Goal: Task Accomplishment & Management: Manage account settings

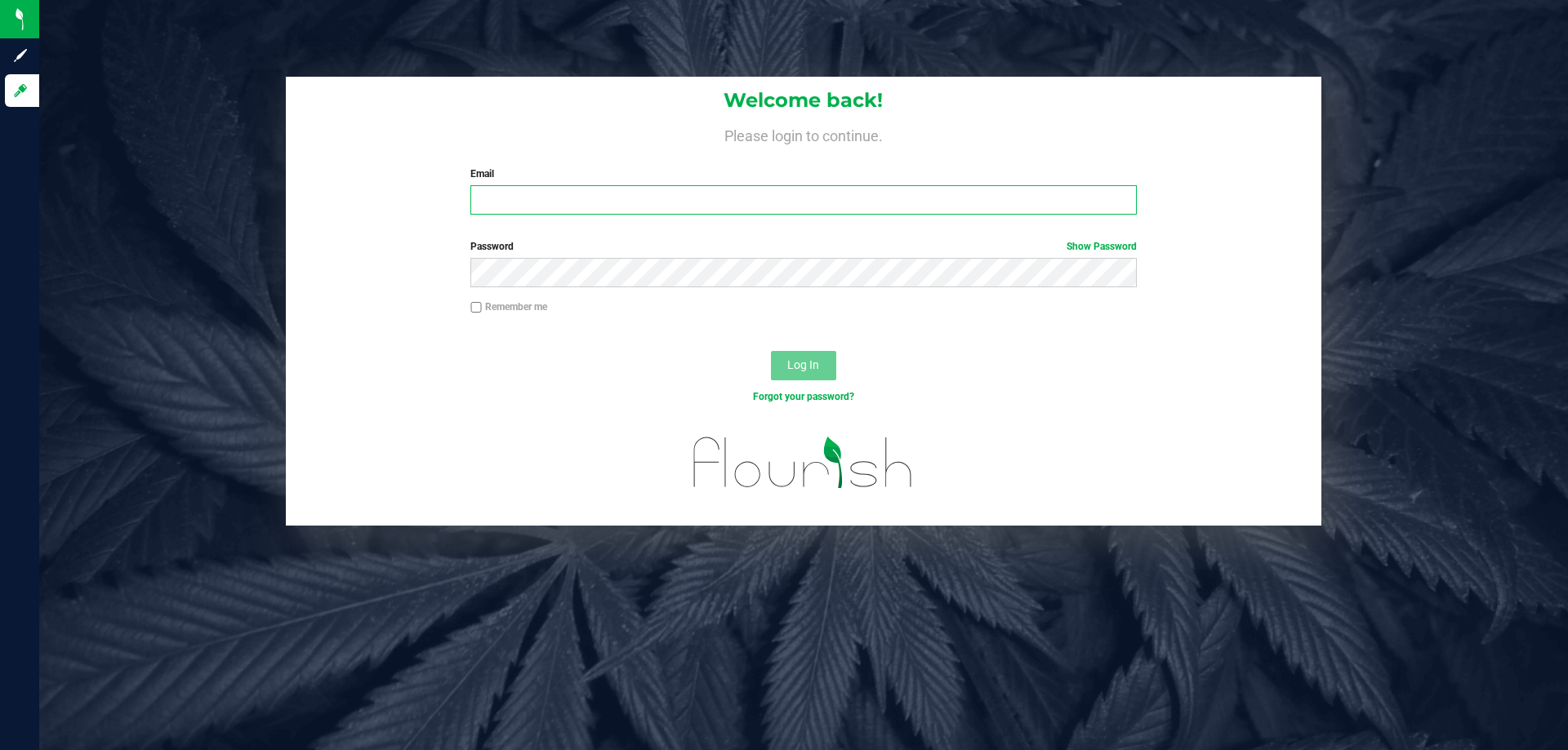
click at [869, 207] on input "Email" at bounding box center [803, 200] width 665 height 30
type input "[EMAIL_ADDRESS][DOMAIN_NAME]"
click at [771, 351] on button "Log In" at bounding box center [804, 366] width 65 height 30
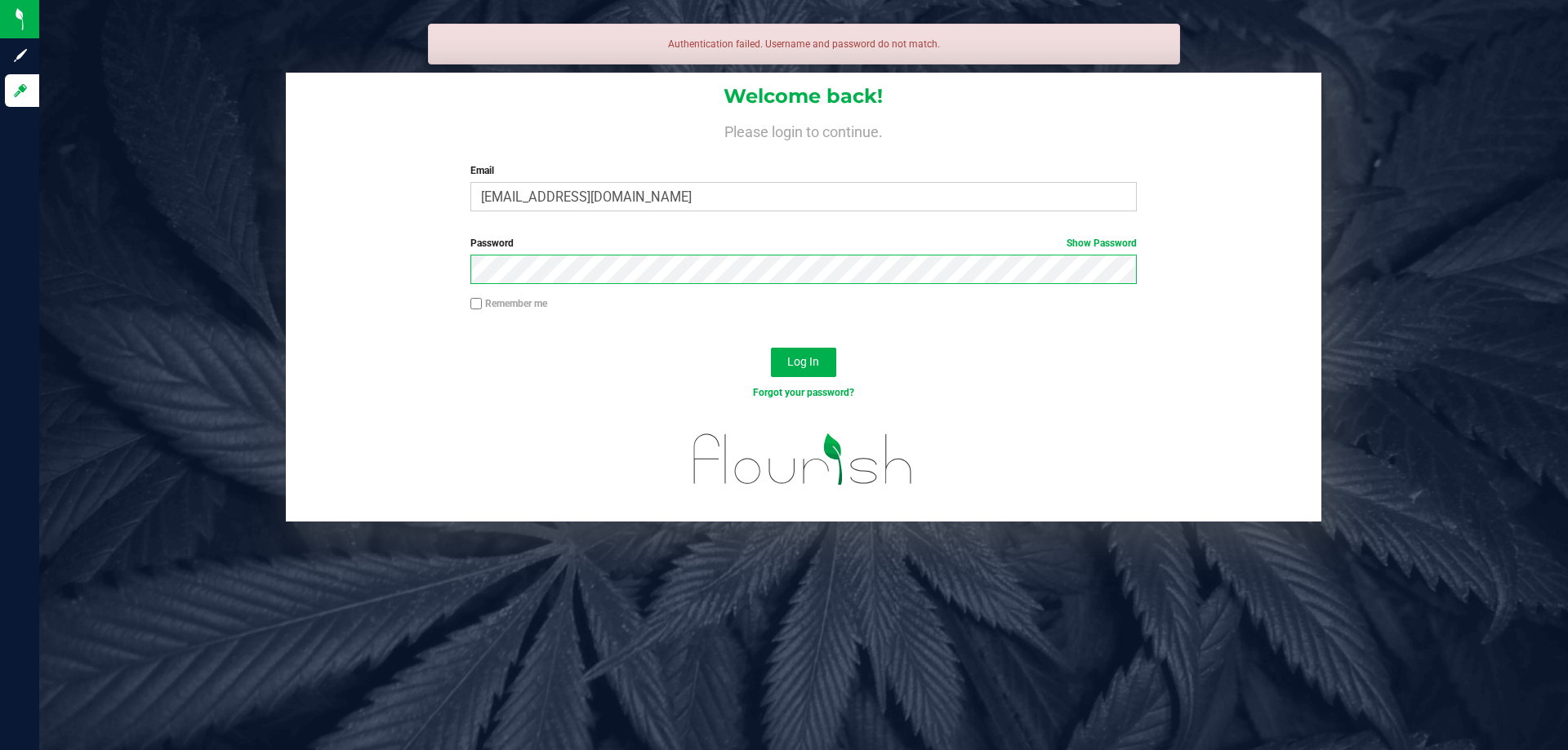
click at [771, 348] on button "Log In" at bounding box center [804, 363] width 65 height 30
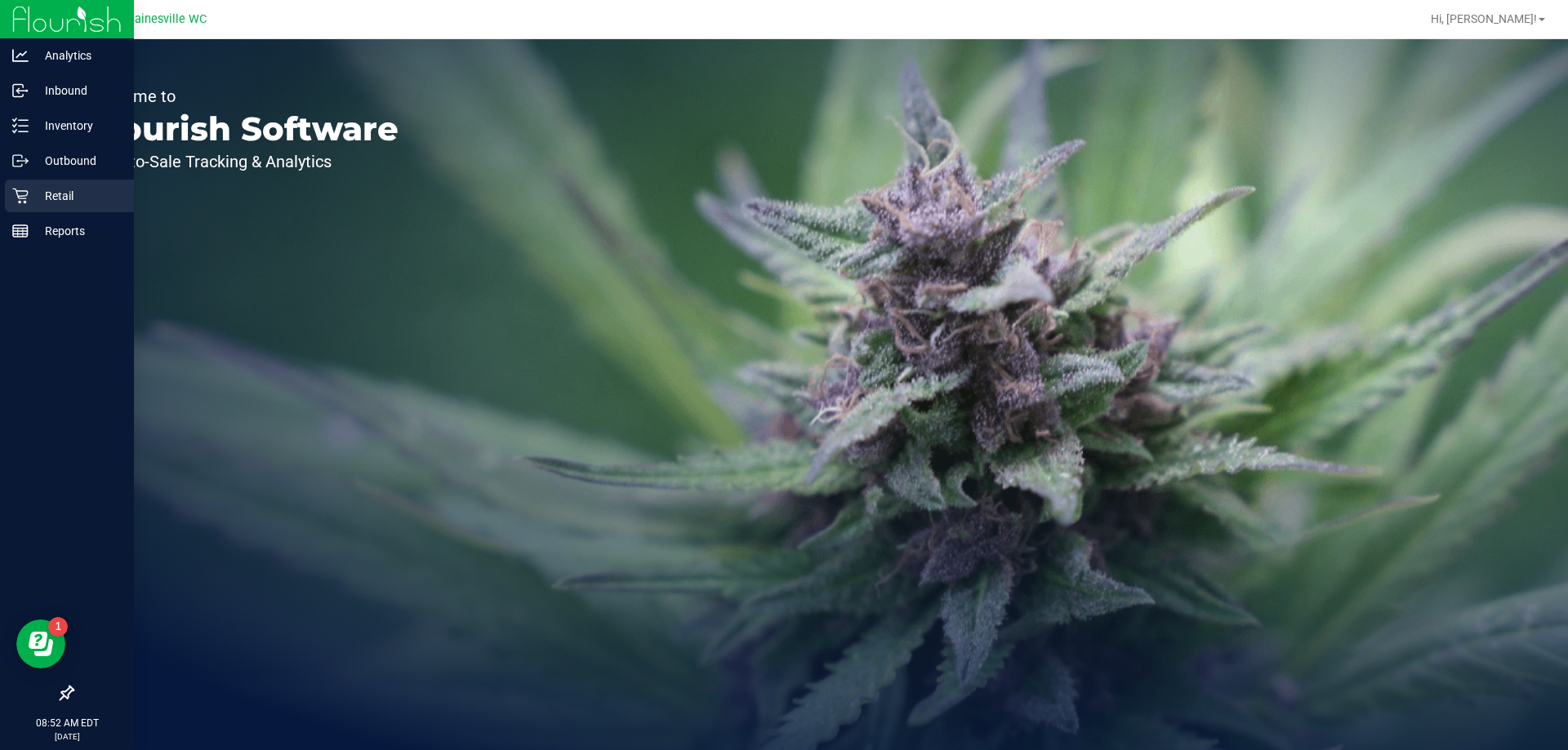
click at [25, 197] on icon at bounding box center [20, 196] width 17 height 17
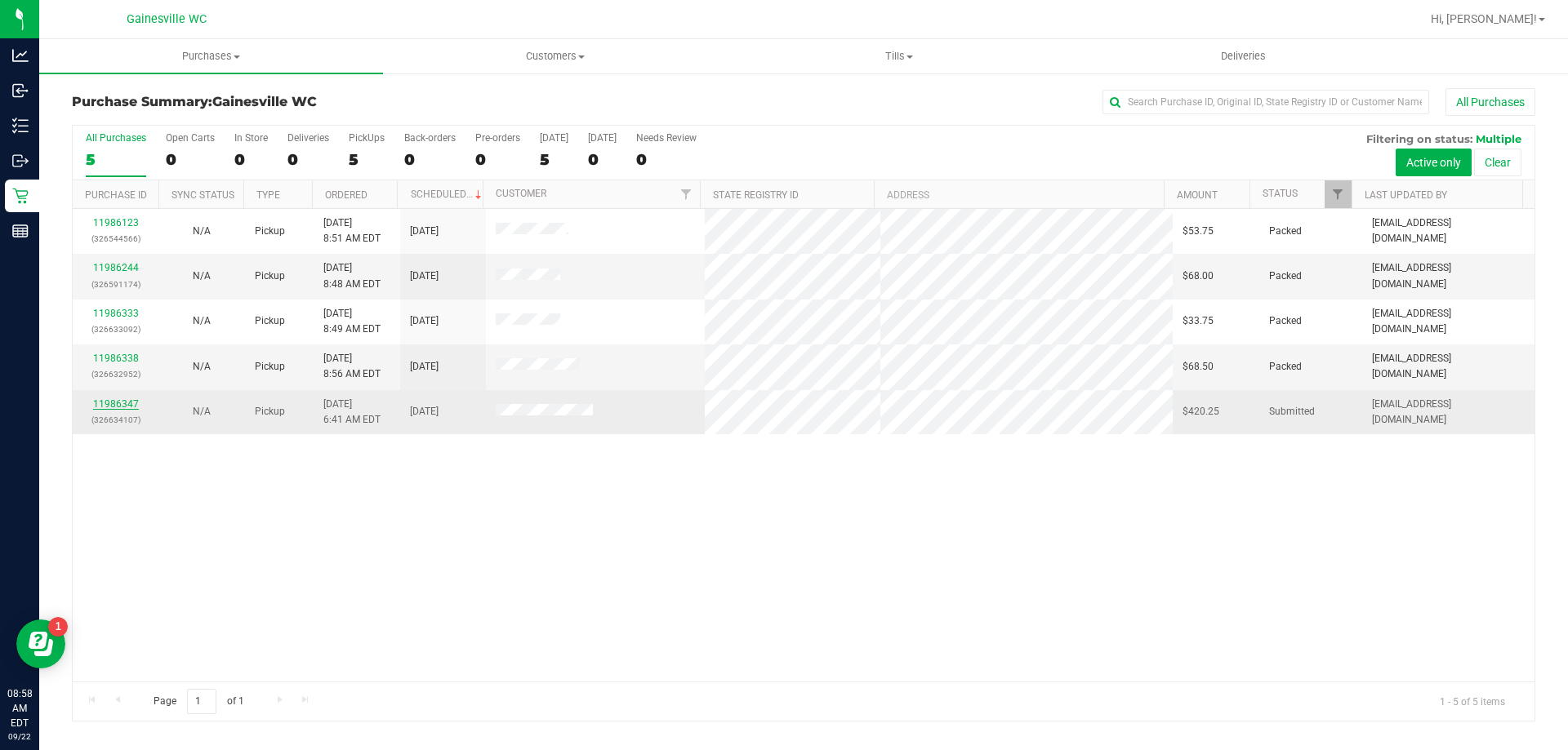
click at [114, 405] on link "11986347" at bounding box center [116, 404] width 45 height 12
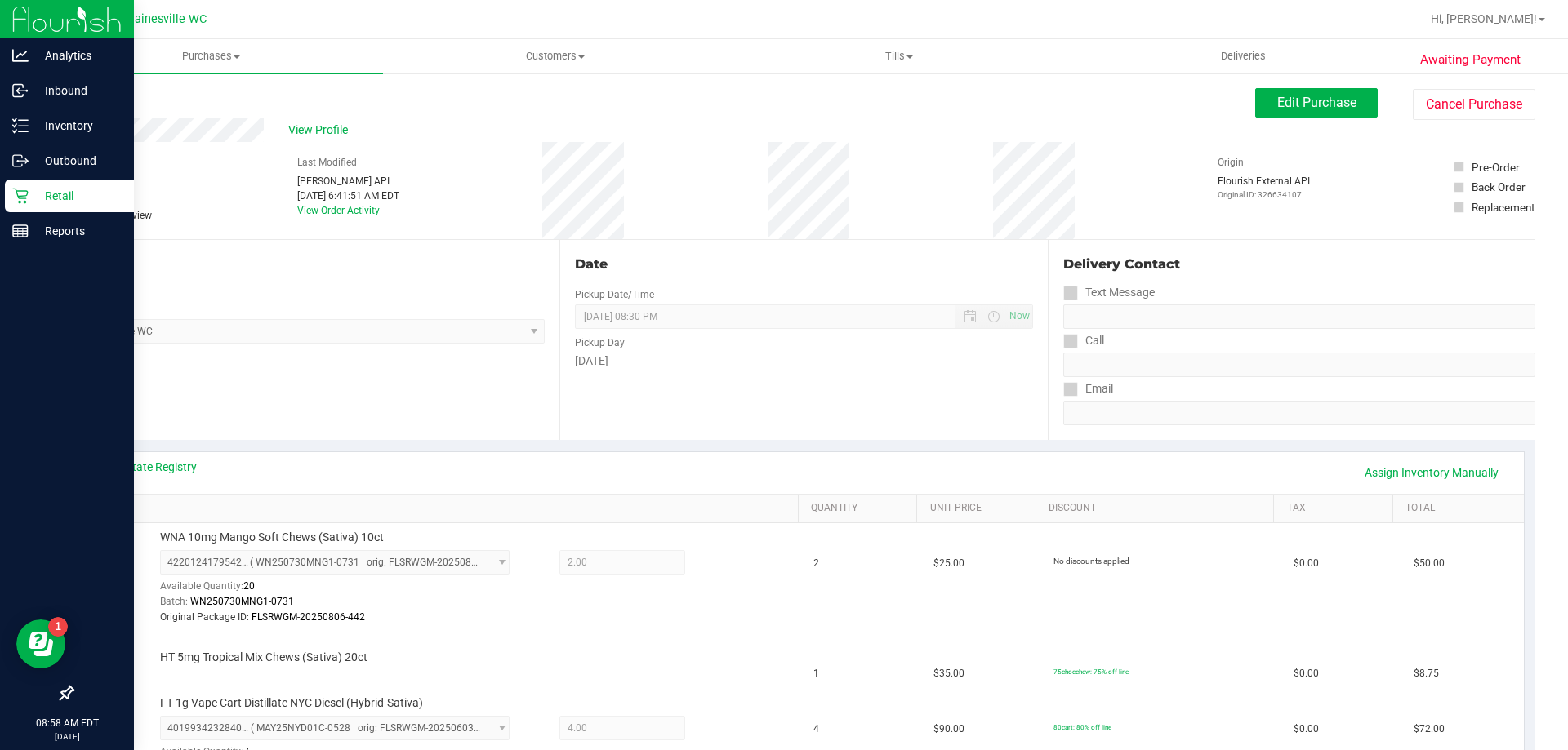
click at [56, 195] on p "Retail" at bounding box center [77, 196] width 98 height 20
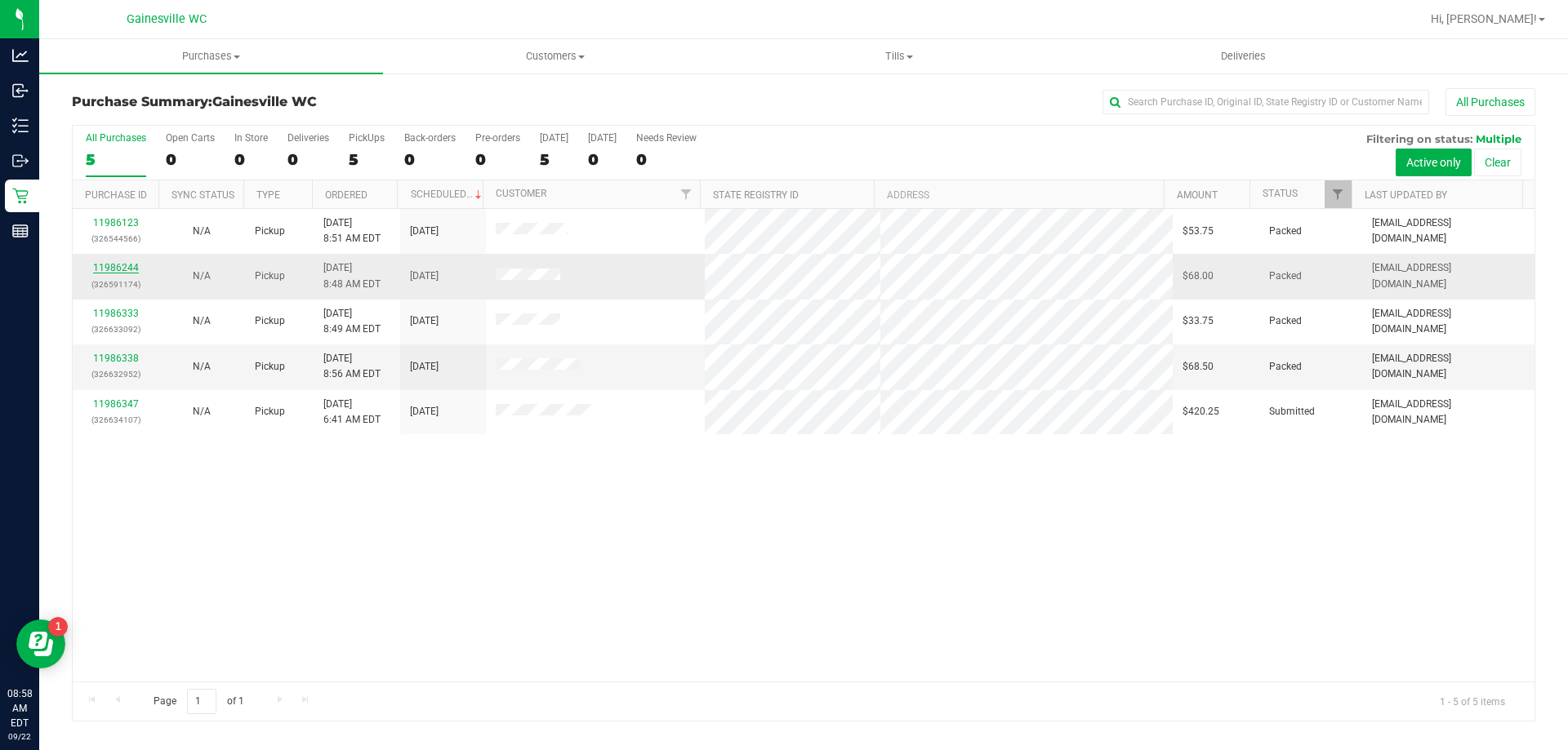
click at [126, 268] on link "11986244" at bounding box center [116, 268] width 45 height 12
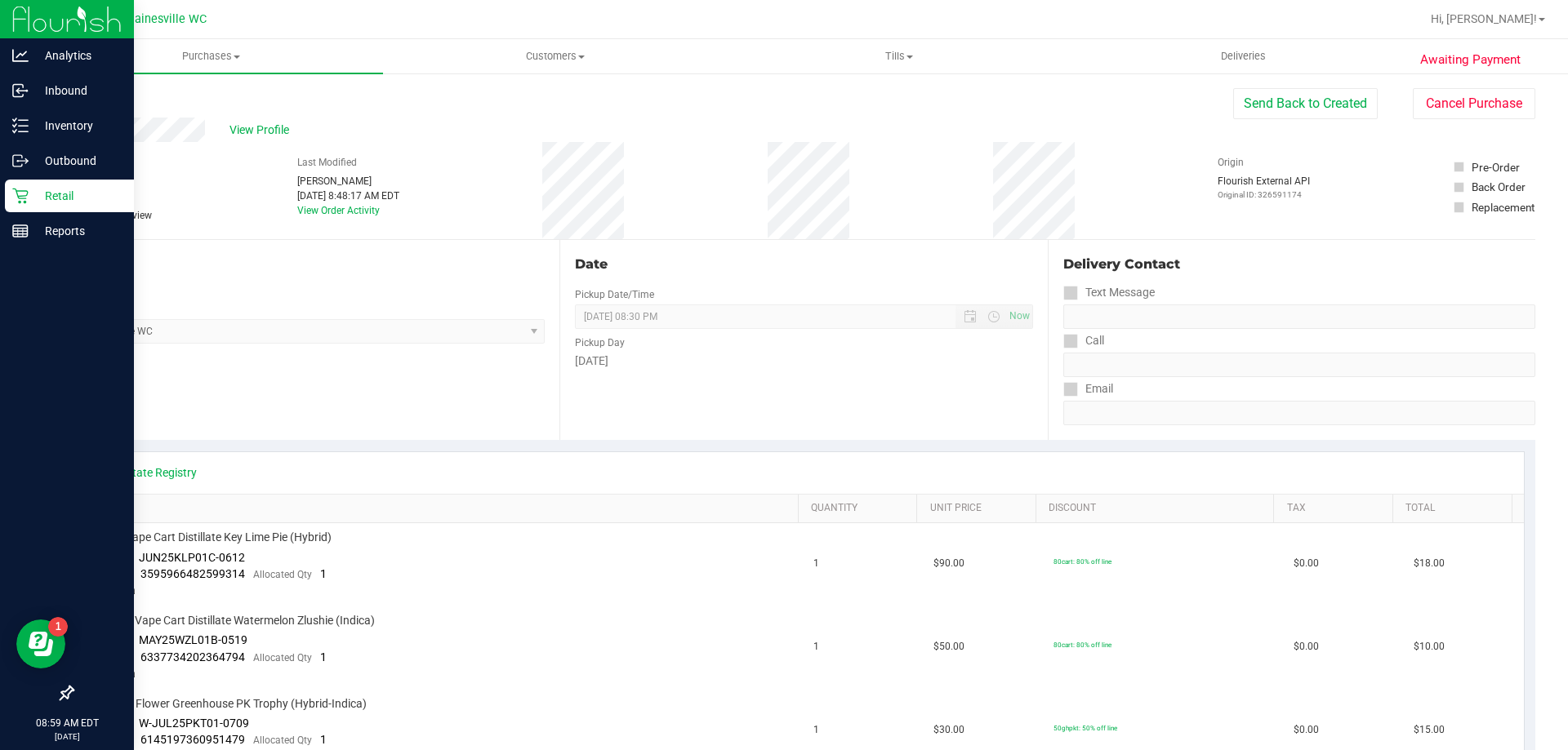
click at [50, 193] on p "Retail" at bounding box center [77, 196] width 98 height 20
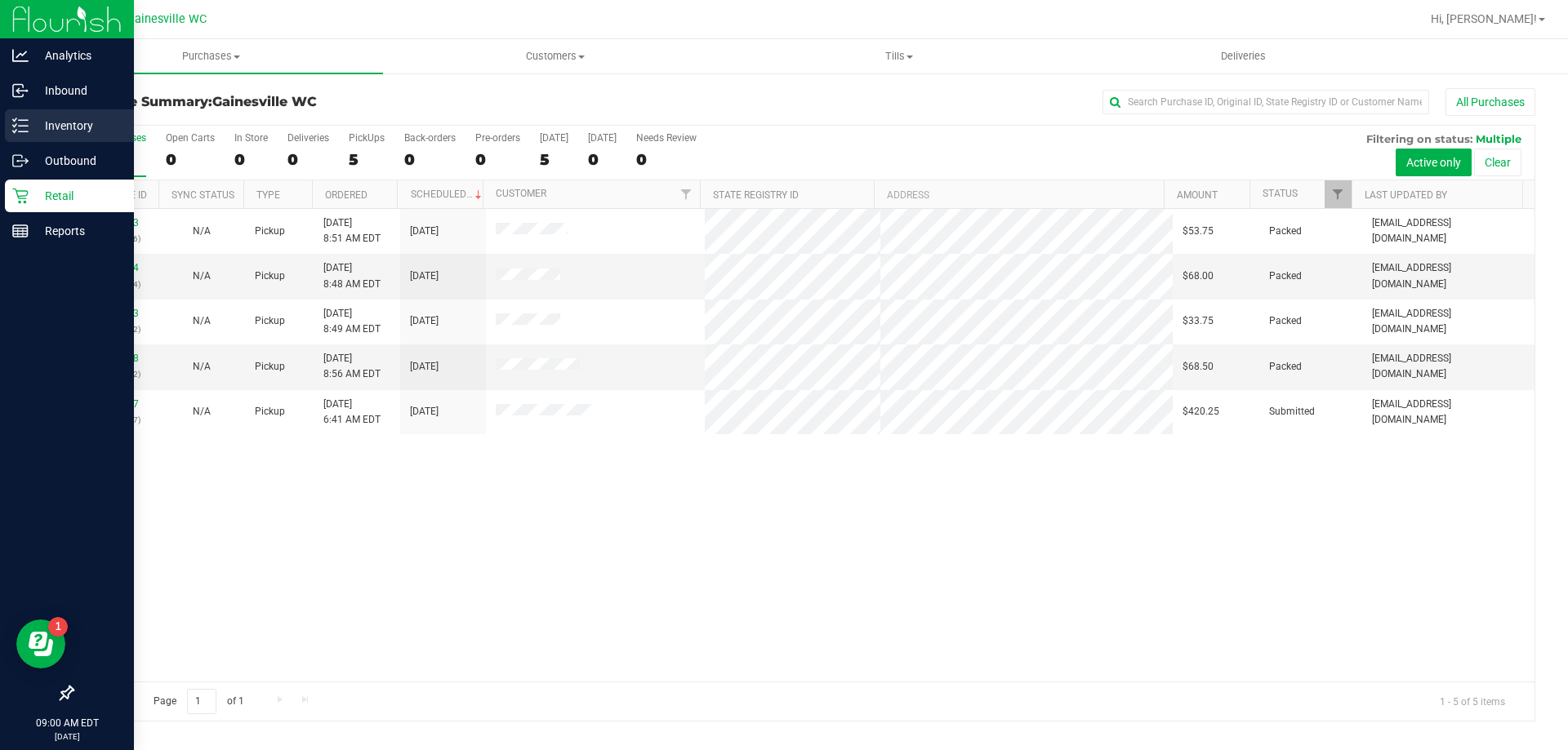
click at [63, 120] on p "Inventory" at bounding box center [77, 125] width 98 height 20
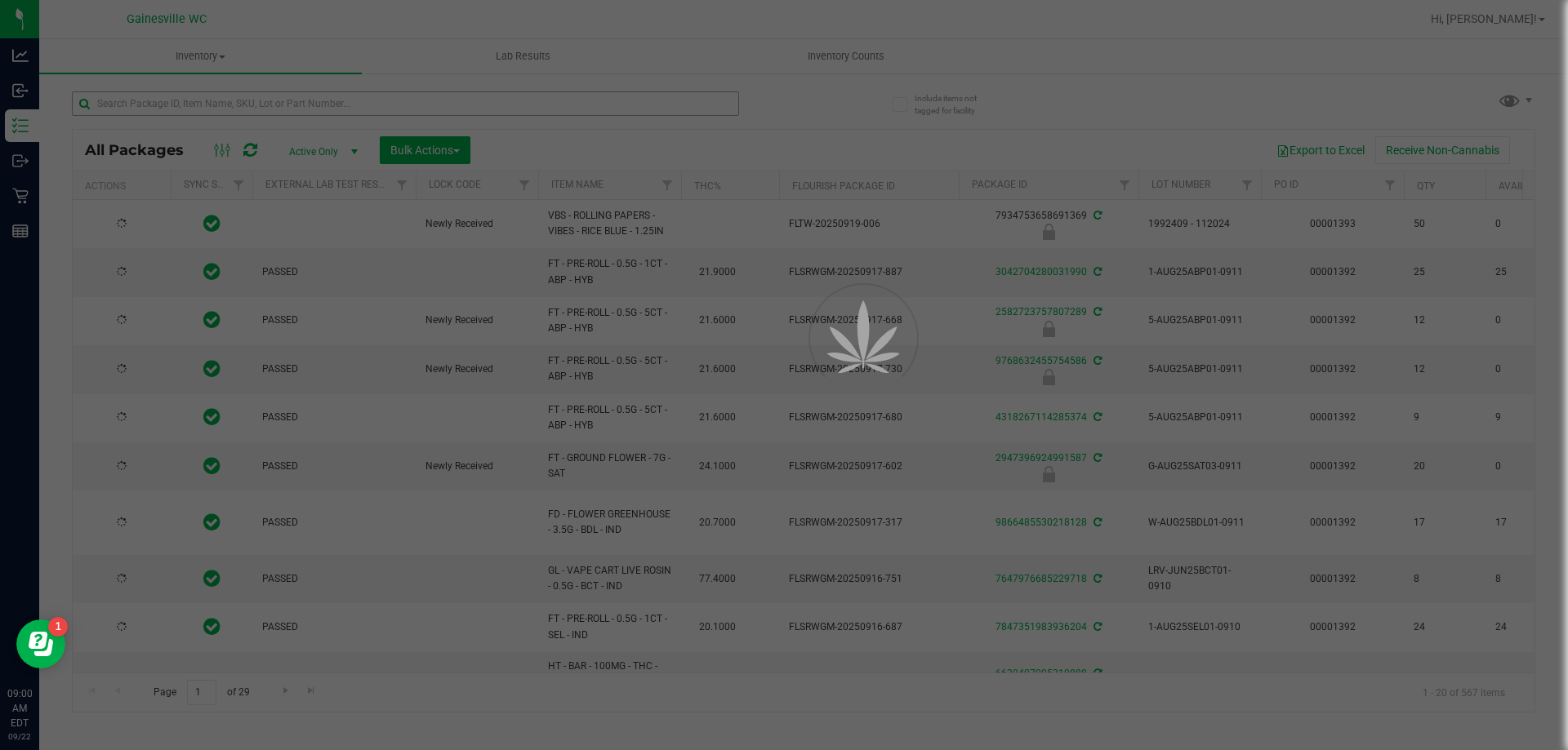
click at [209, 106] on div at bounding box center [784, 375] width 1568 height 750
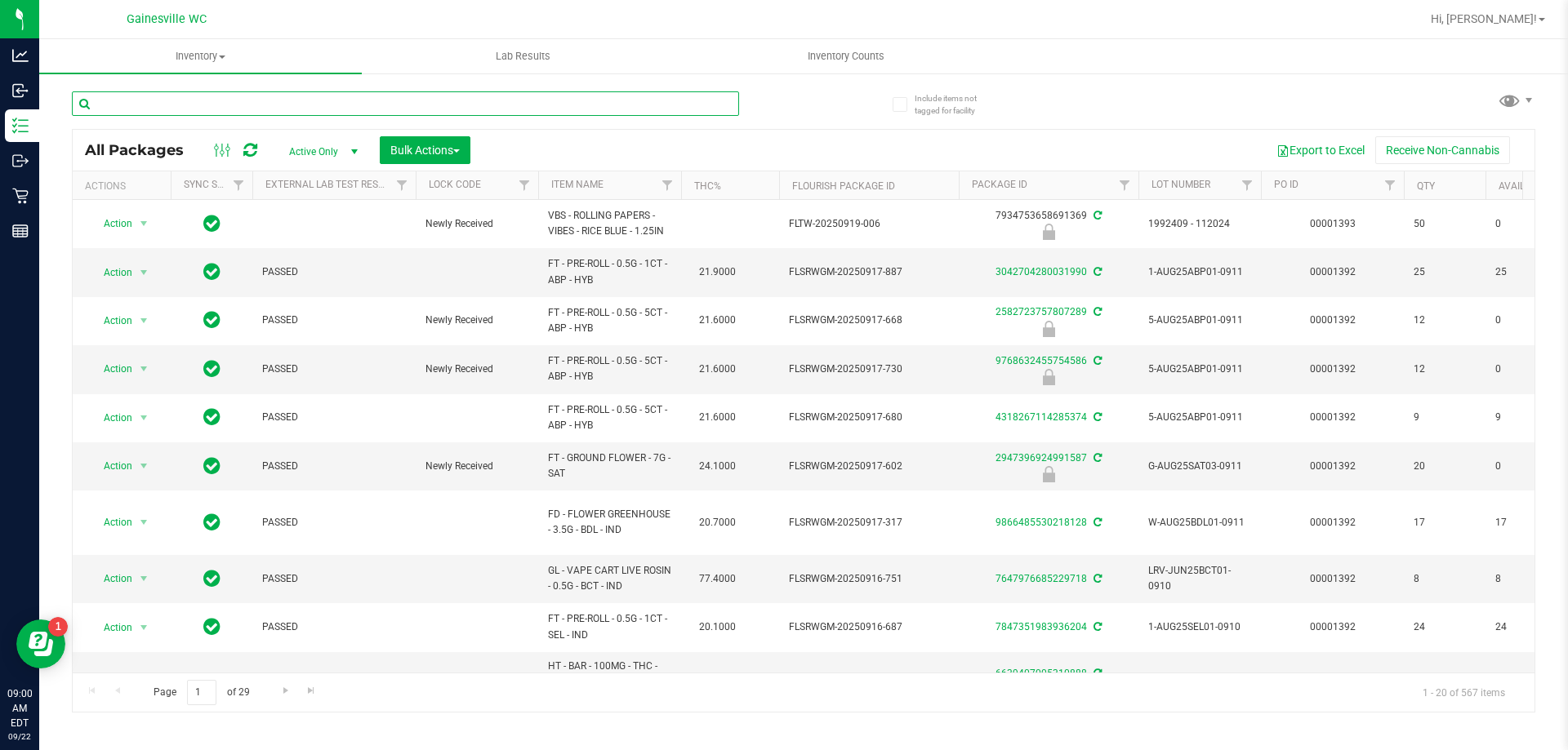
click at [209, 106] on input "text" at bounding box center [405, 103] width 667 height 25
type input "4367383920709302"
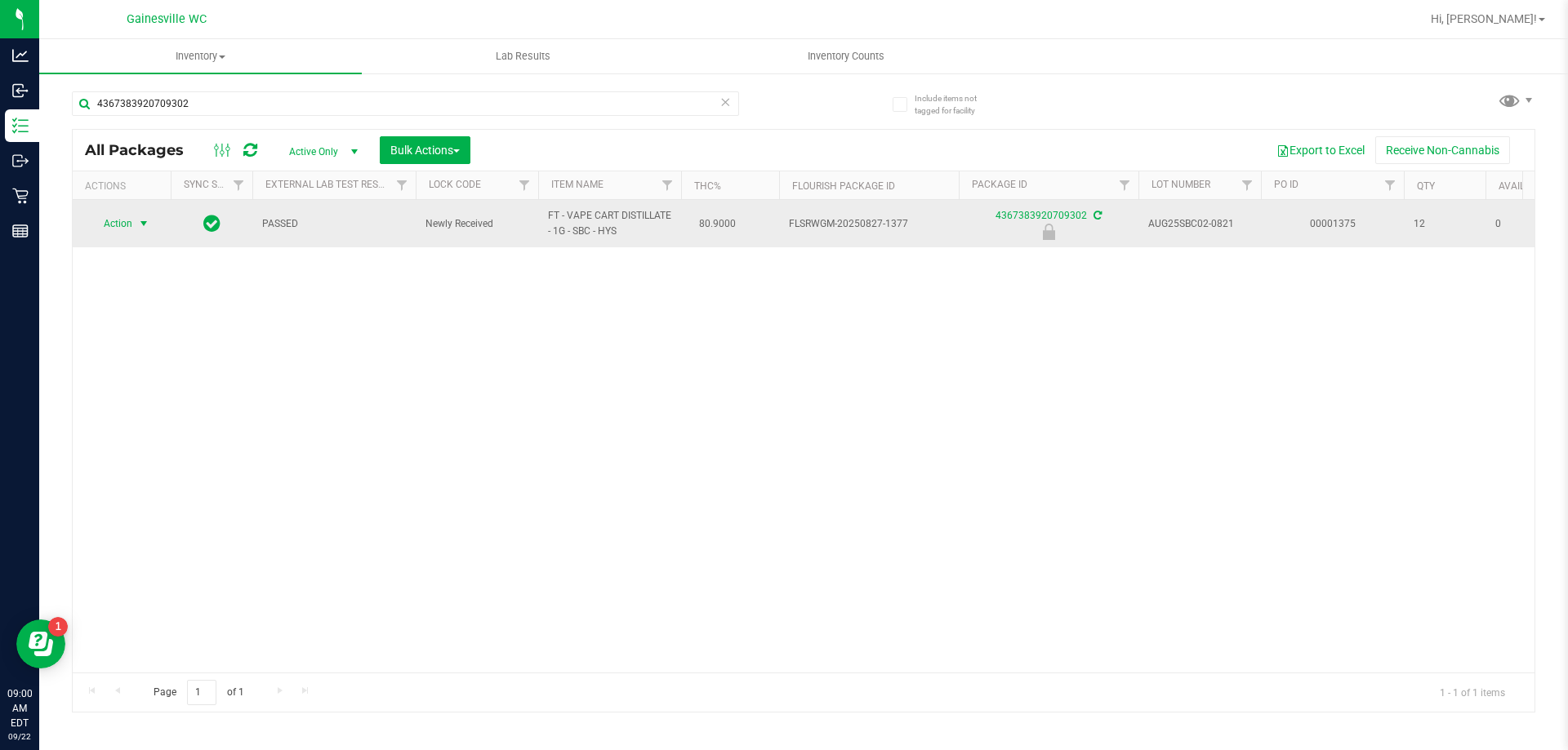
click at [137, 228] on span "select" at bounding box center [143, 223] width 13 height 13
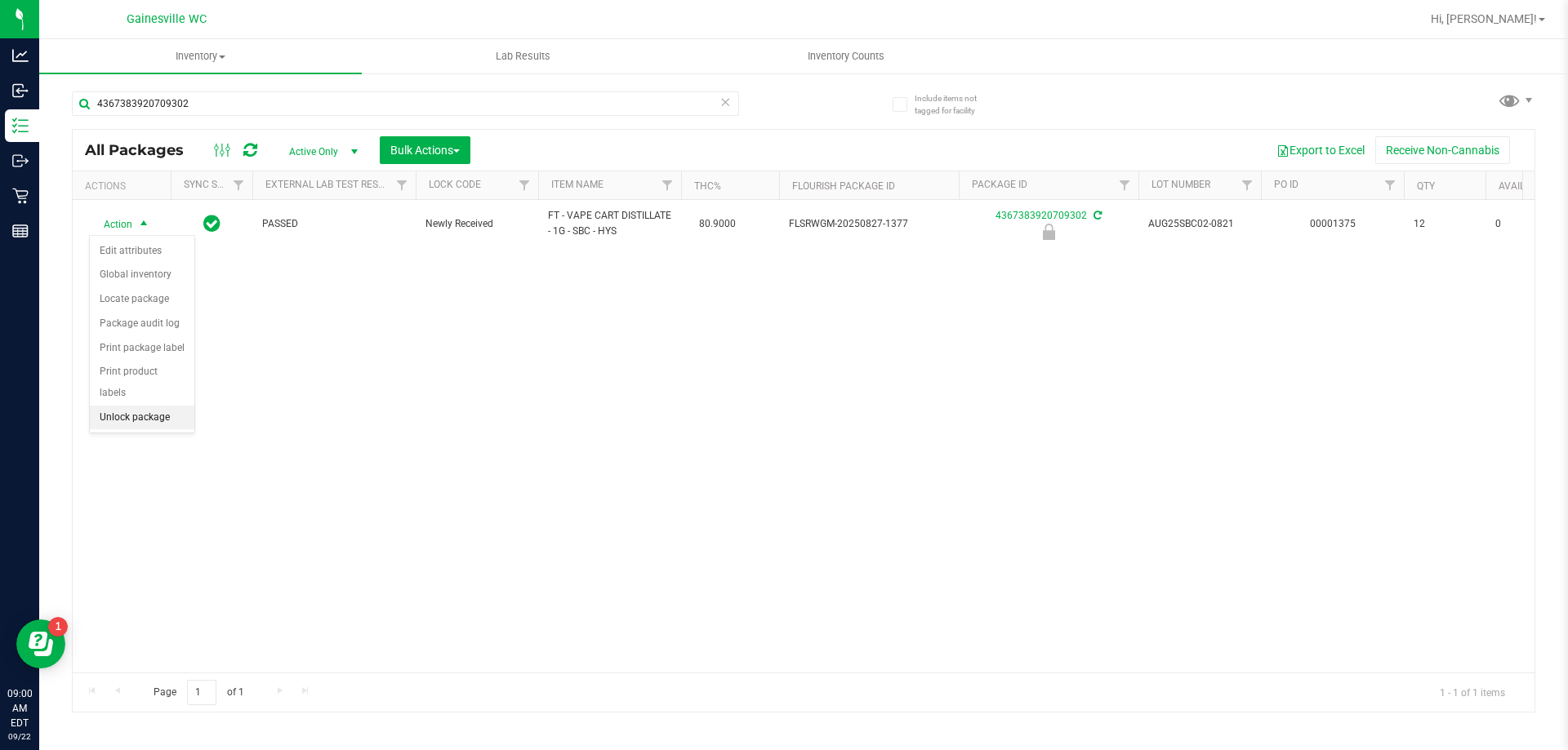
click at [133, 405] on li "Unlock package" at bounding box center [142, 417] width 105 height 25
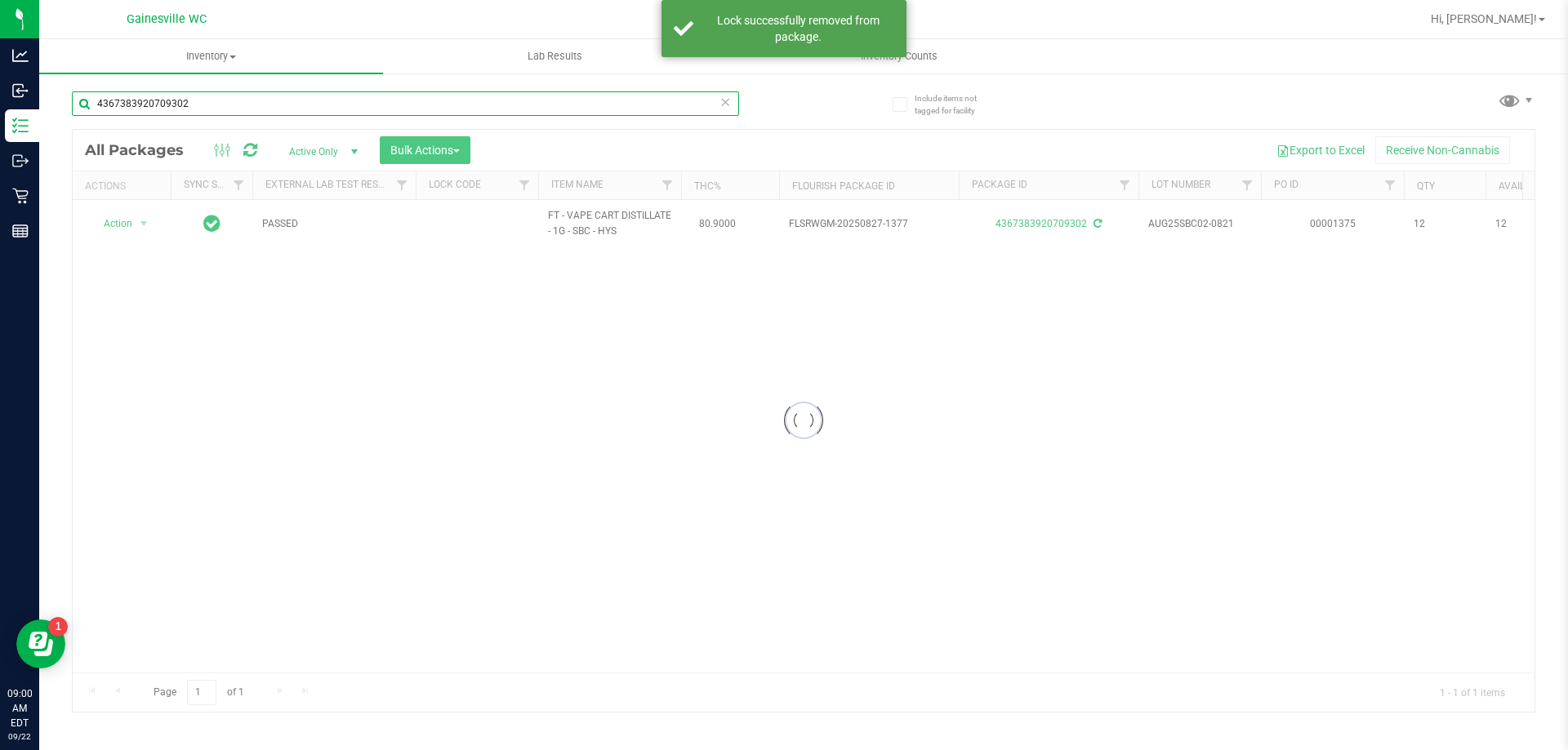
drag, startPoint x: 219, startPoint y: 107, endPoint x: 71, endPoint y: 114, distance: 148.2
click at [71, 114] on div "Include items not tagged for facility 4367383920709302 Loading... All Packages …" at bounding box center [804, 321] width 1528 height 498
type input "5370489817748013"
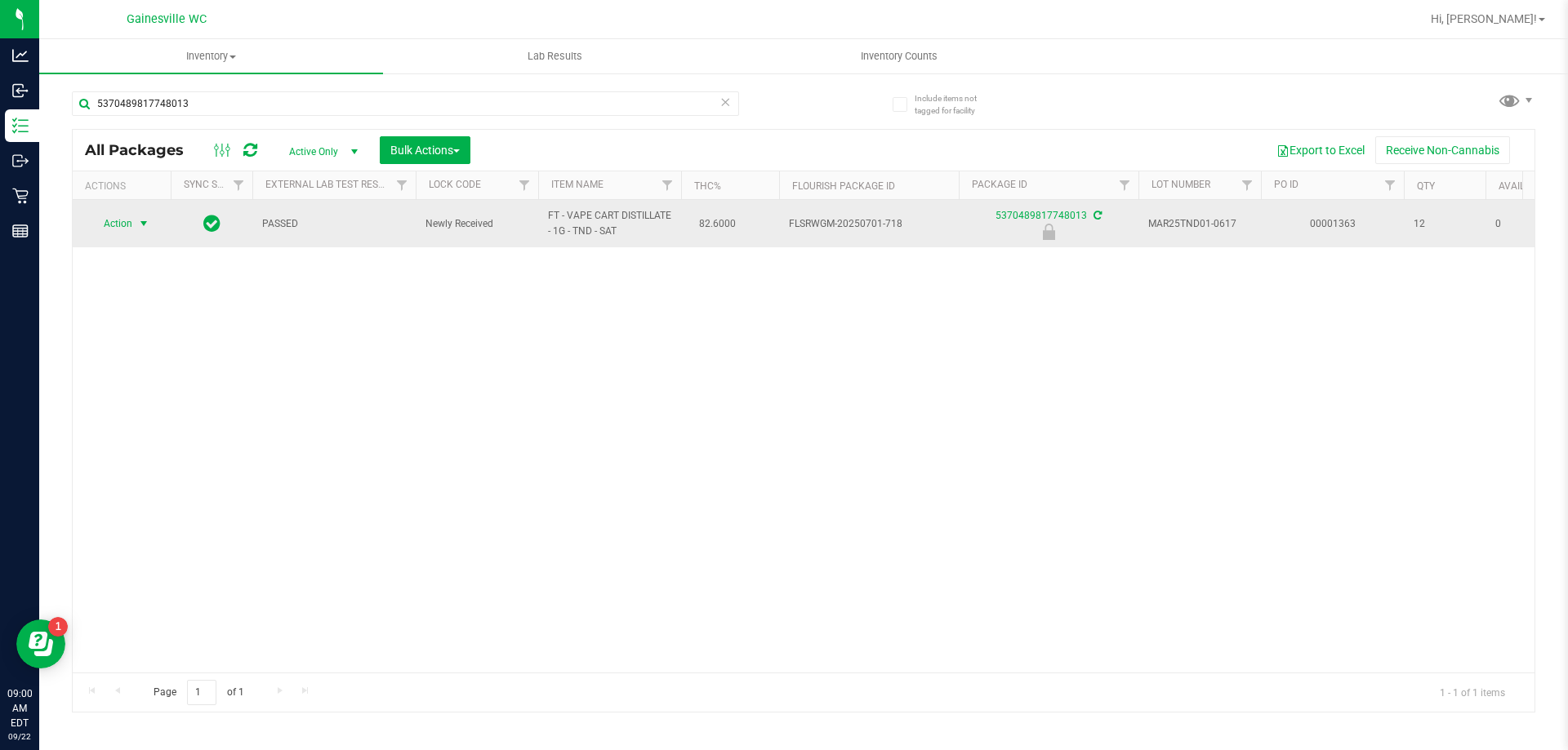
click at [134, 229] on span "select" at bounding box center [143, 223] width 21 height 23
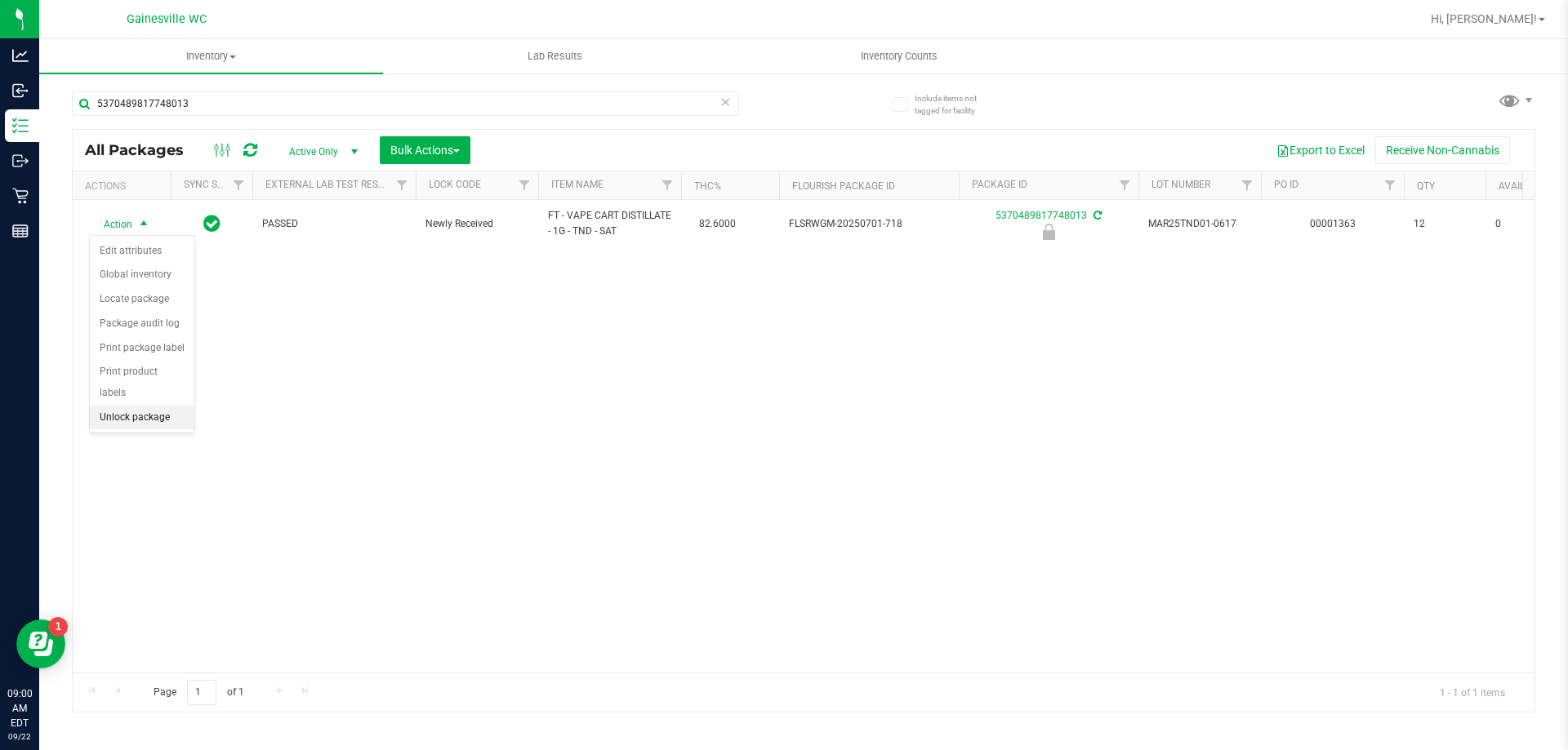
click at [147, 405] on li "Unlock package" at bounding box center [142, 417] width 105 height 25
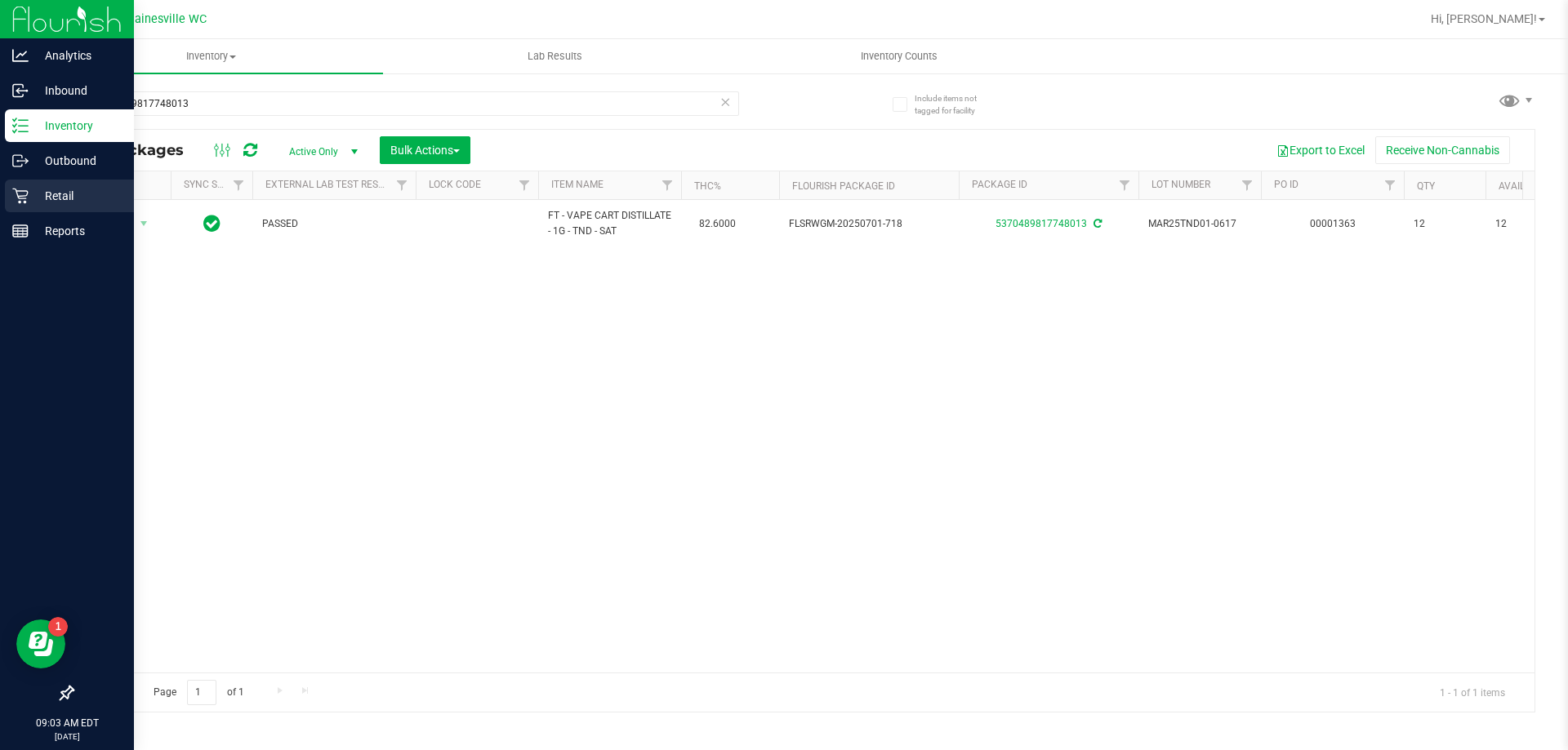
click at [30, 204] on p "Retail" at bounding box center [77, 196] width 98 height 20
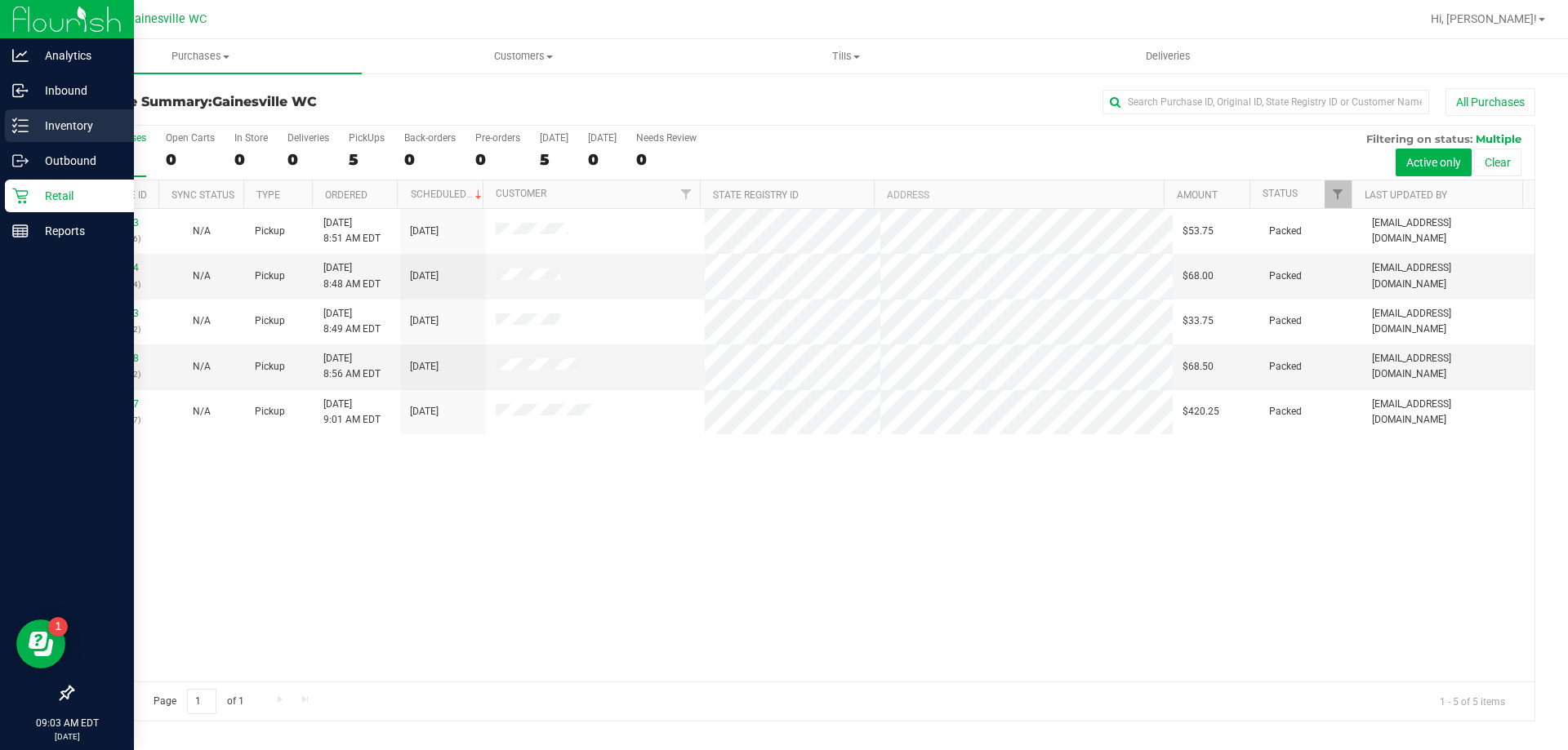
click at [26, 128] on icon at bounding box center [20, 125] width 17 height 17
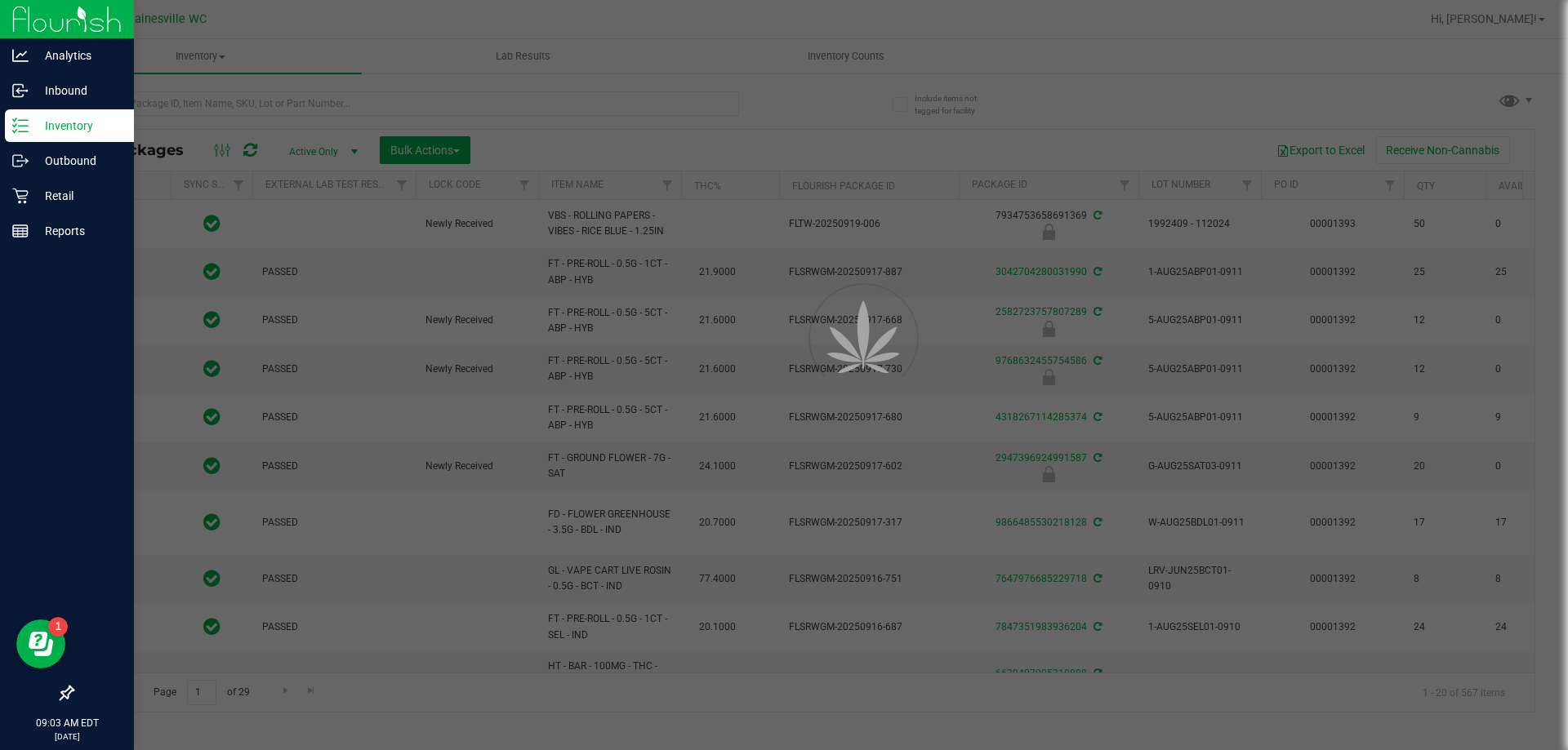
type input "[DATE]"
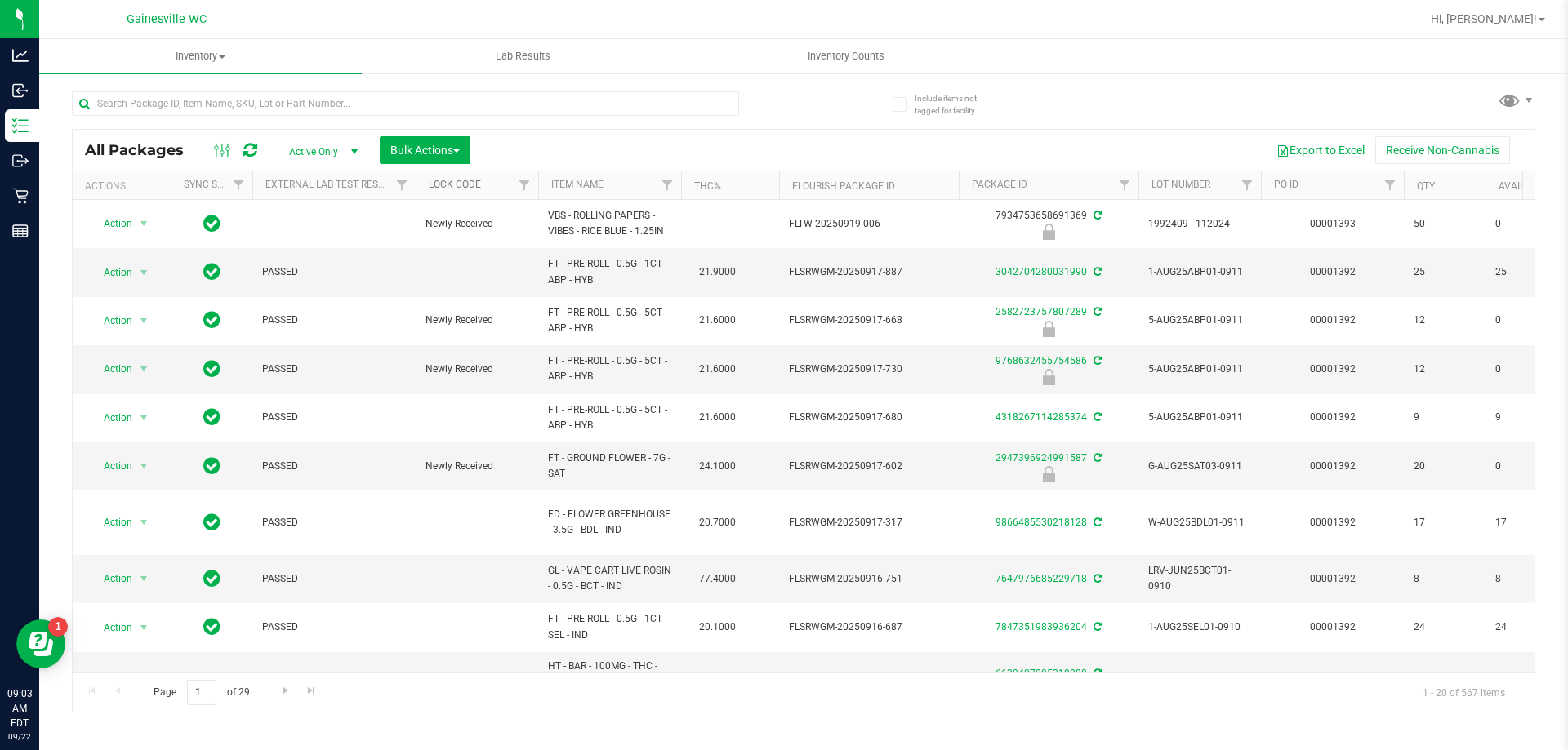
click at [447, 185] on link "Lock Code" at bounding box center [455, 185] width 52 height 12
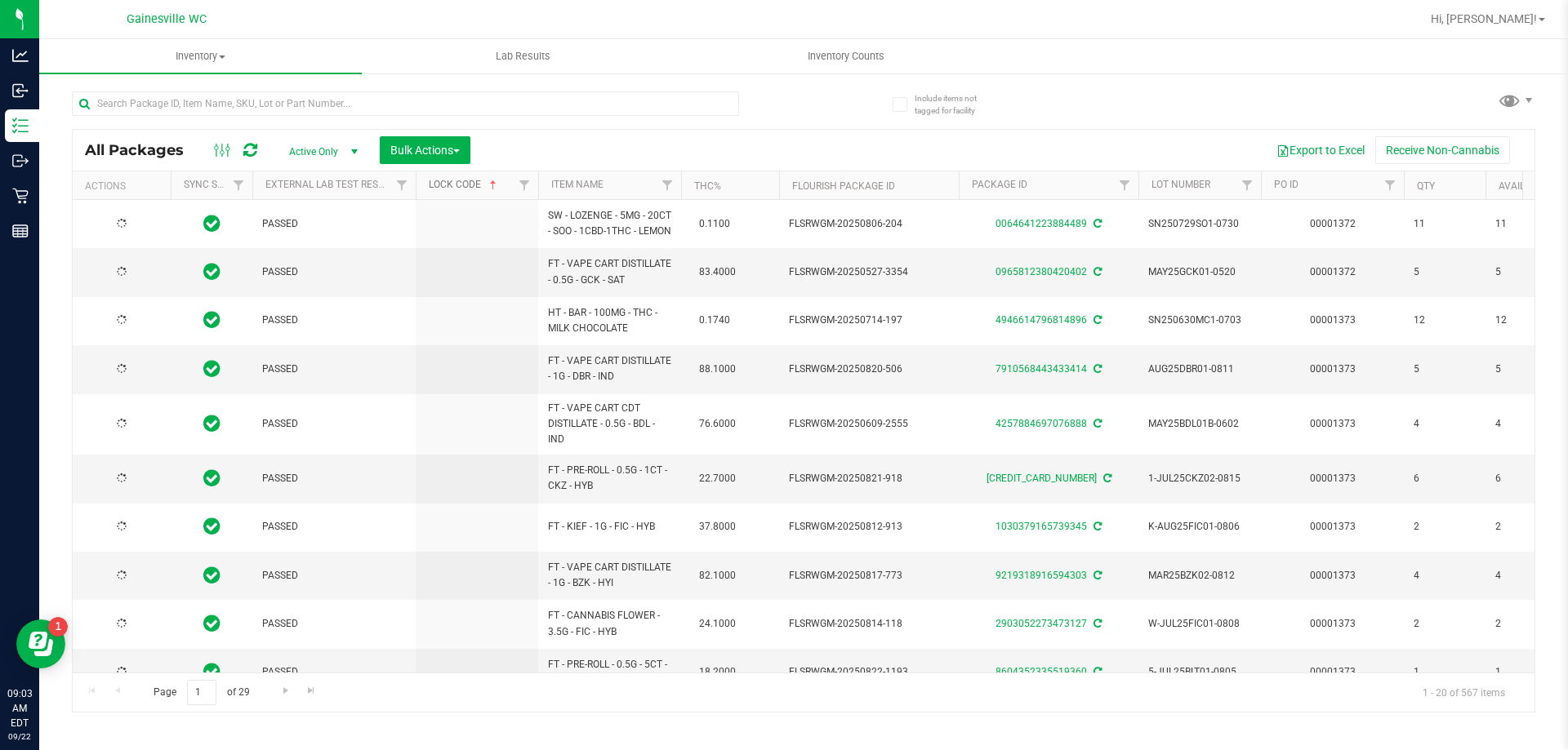
type input "[DATE]"
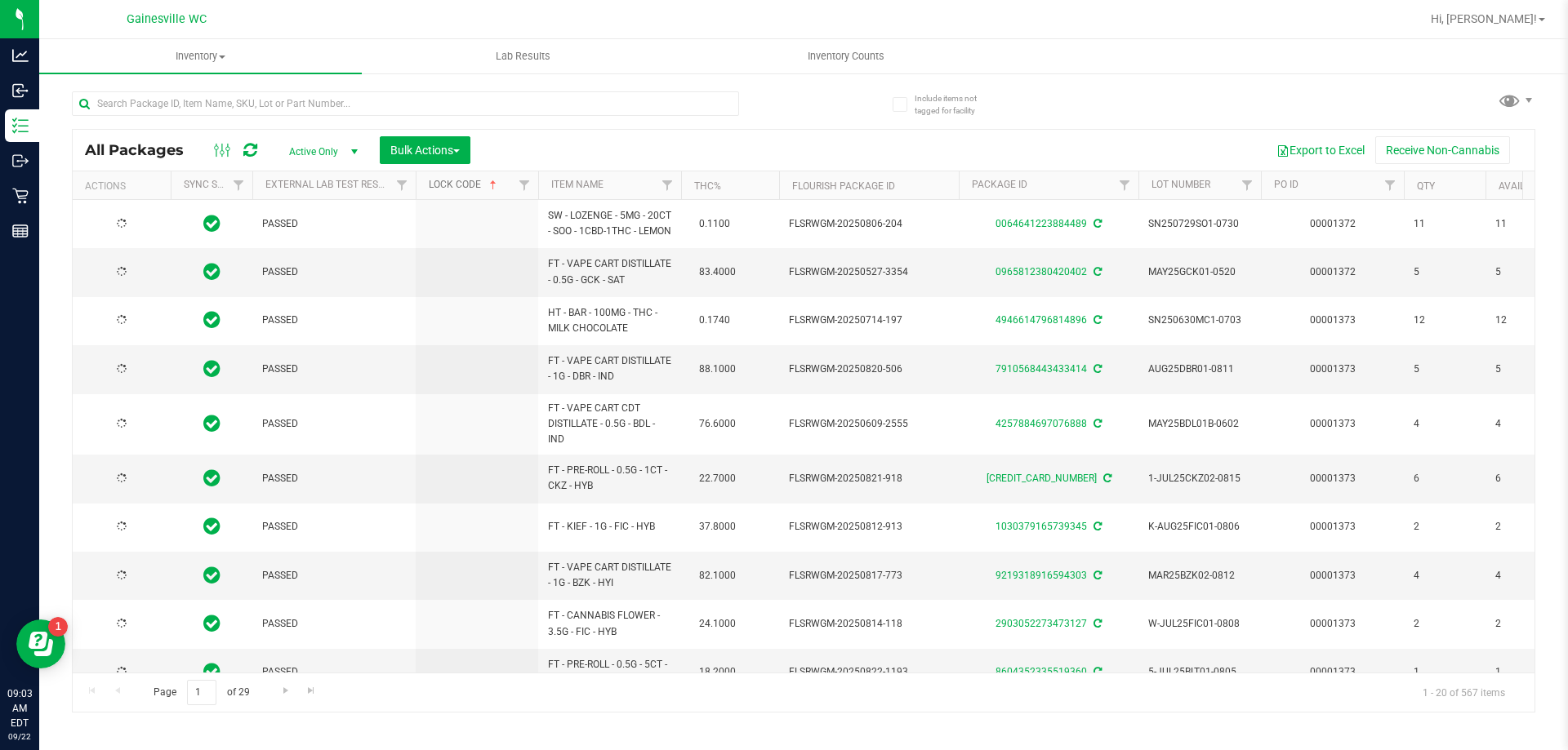
type input "[DATE]"
click at [581, 190] on link "Item Name" at bounding box center [576, 185] width 52 height 12
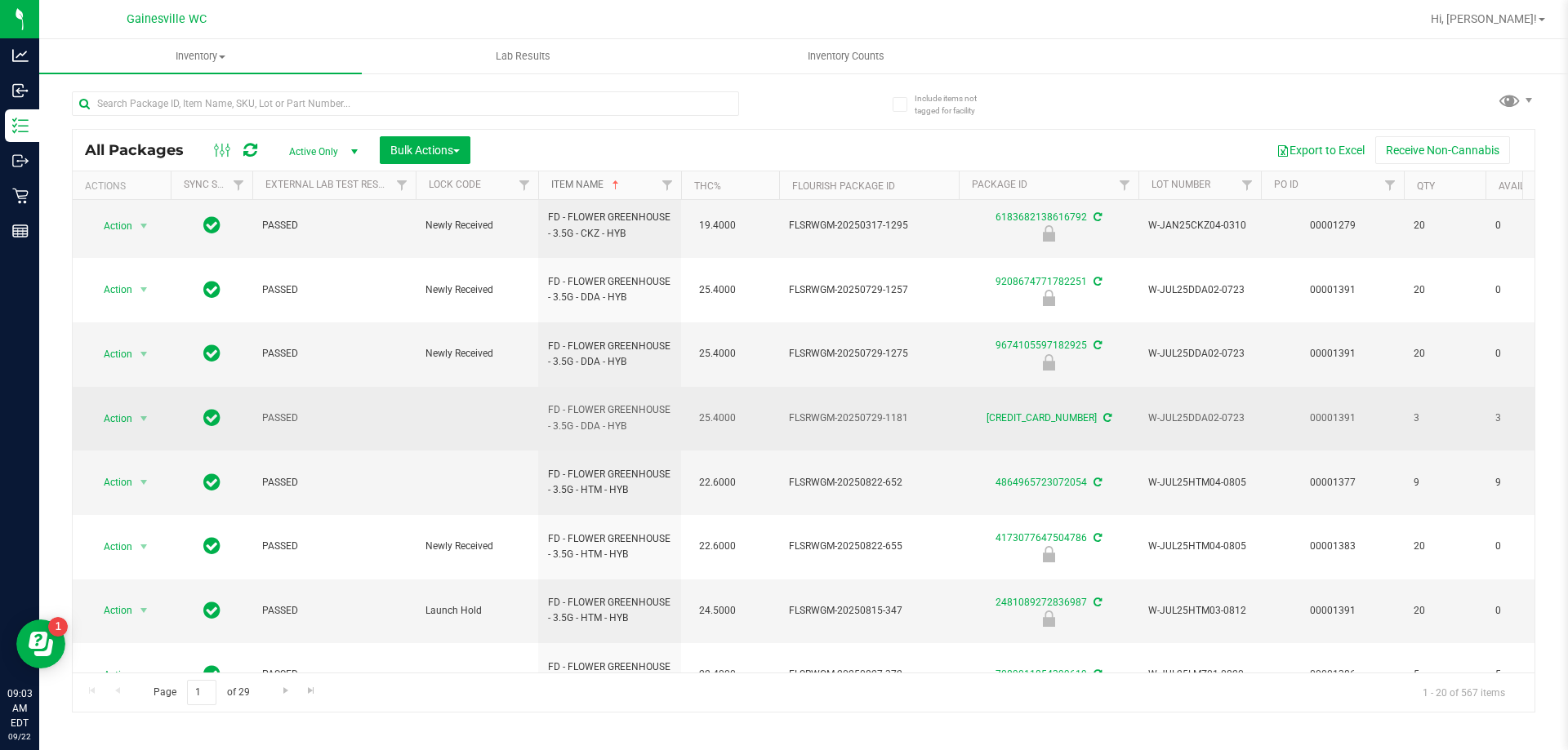
scroll to position [541, 0]
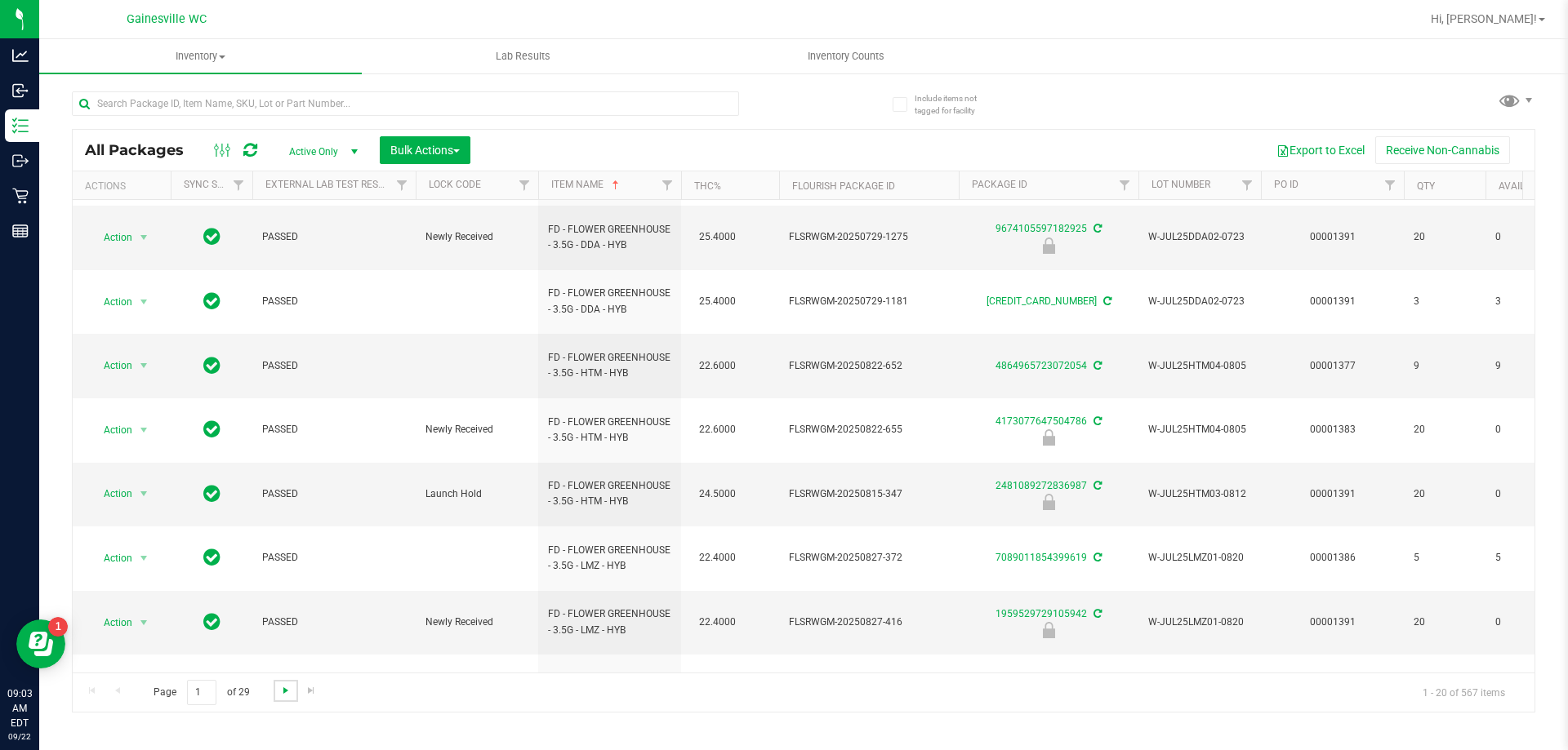
click at [281, 691] on span "Go to the next page" at bounding box center [285, 690] width 13 height 13
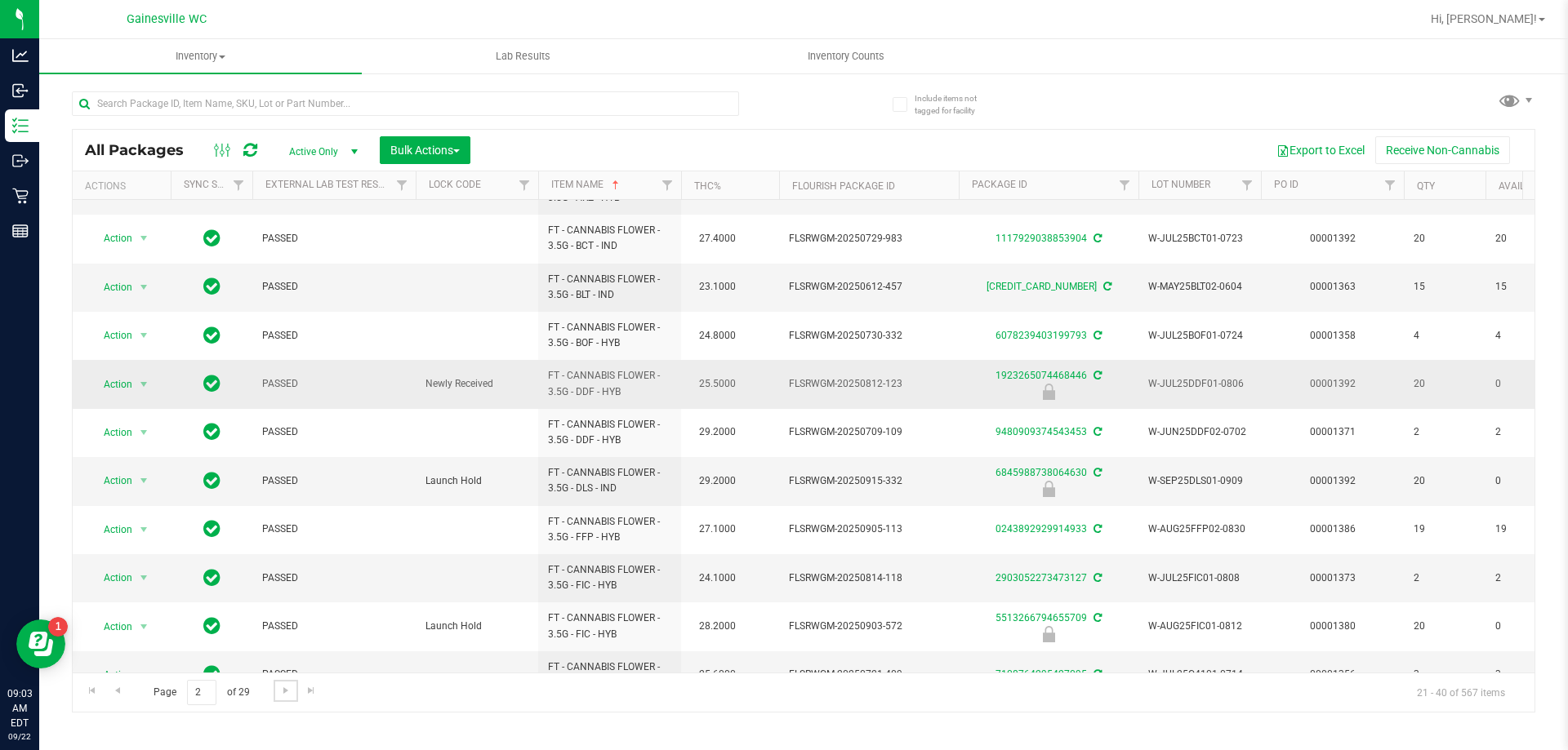
scroll to position [558, 0]
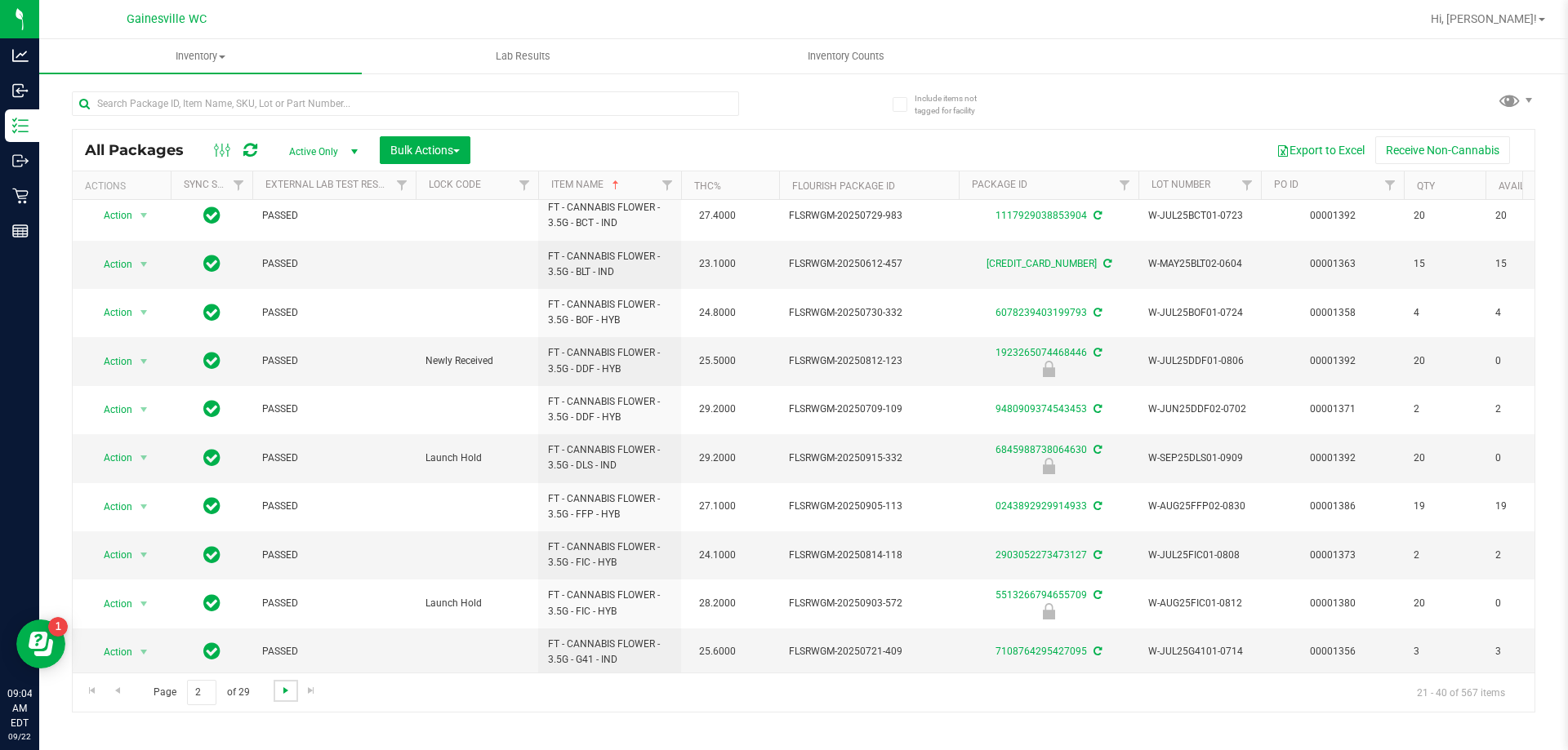
click at [287, 695] on span "Go to the next page" at bounding box center [285, 690] width 13 height 13
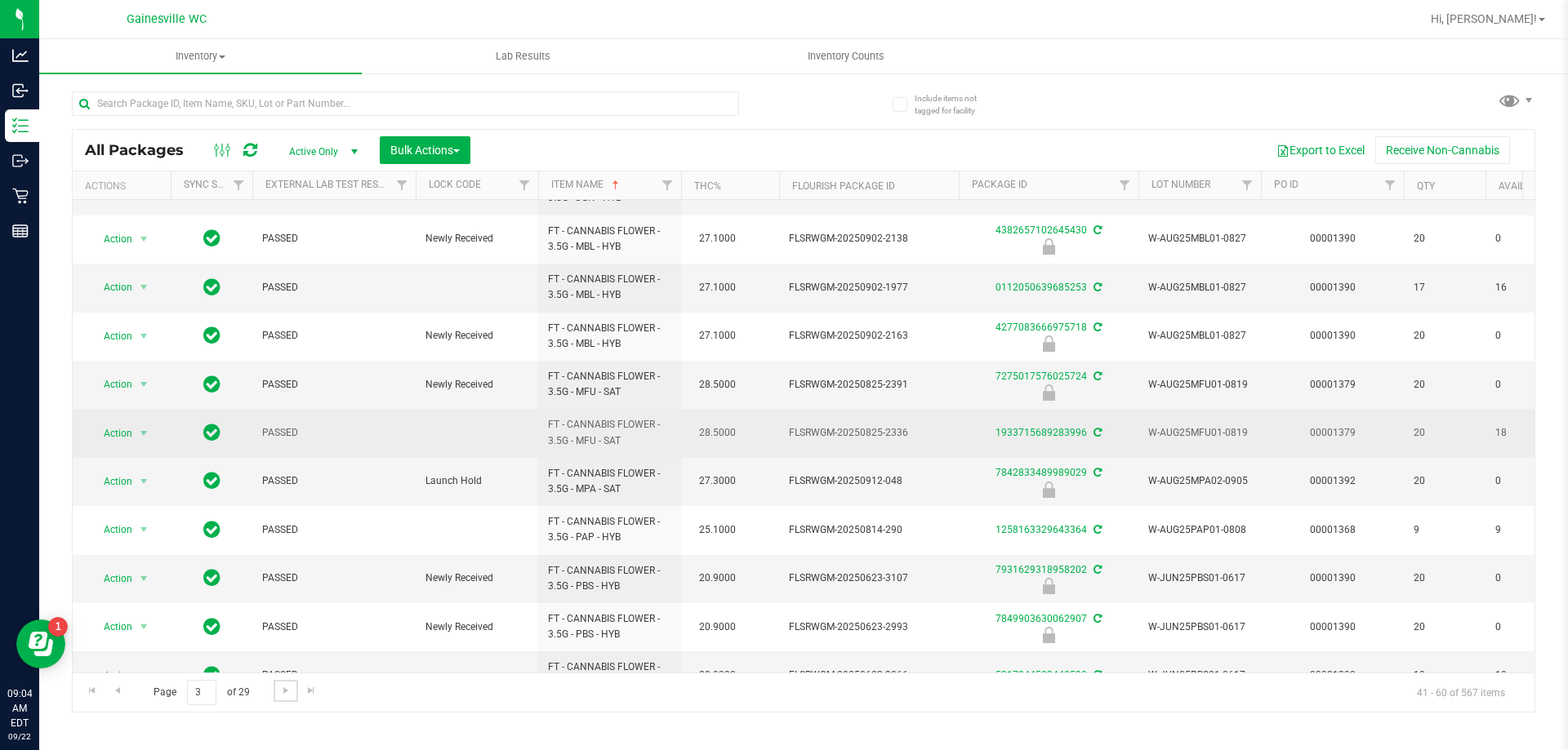
scroll to position [509, 0]
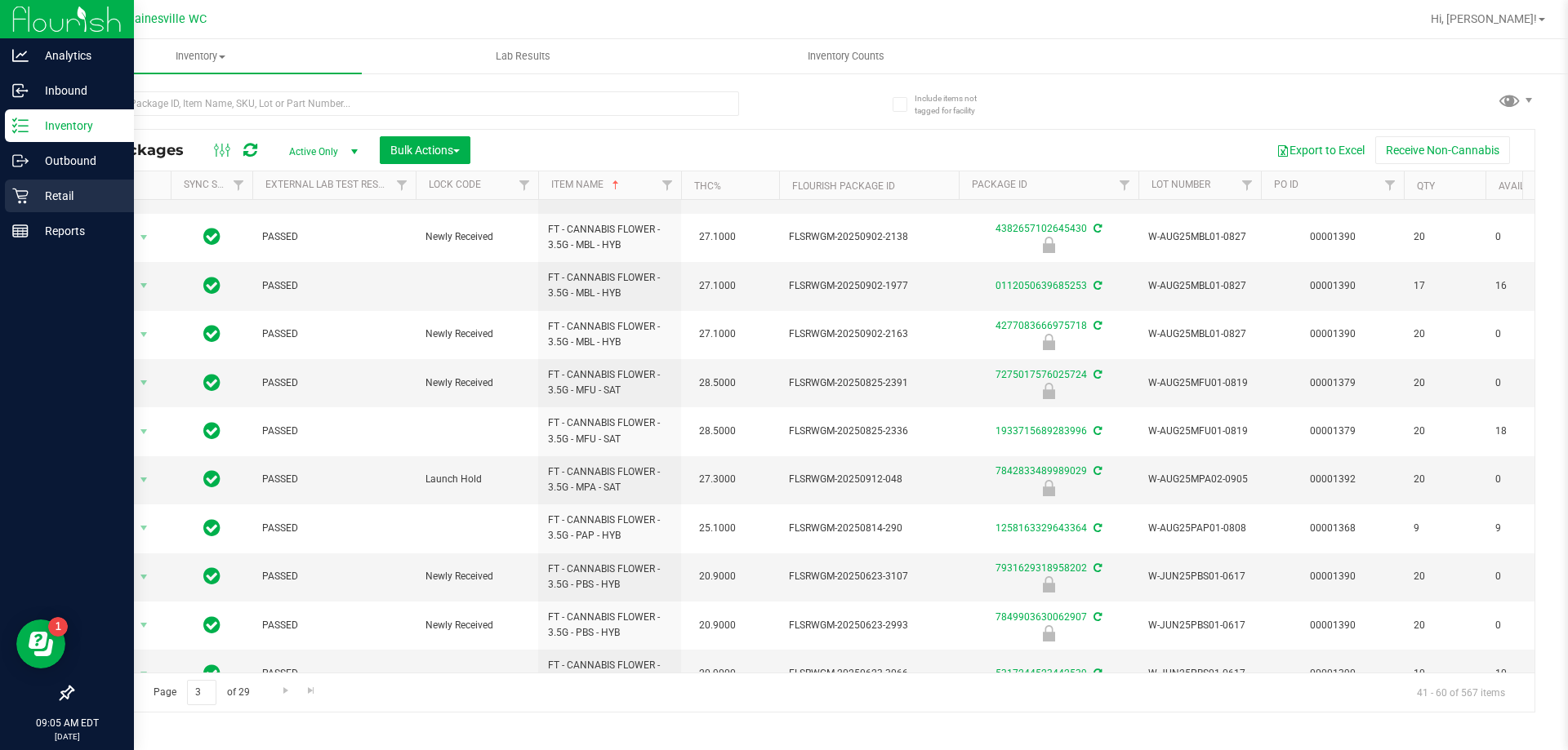
click at [35, 196] on p "Retail" at bounding box center [77, 196] width 98 height 20
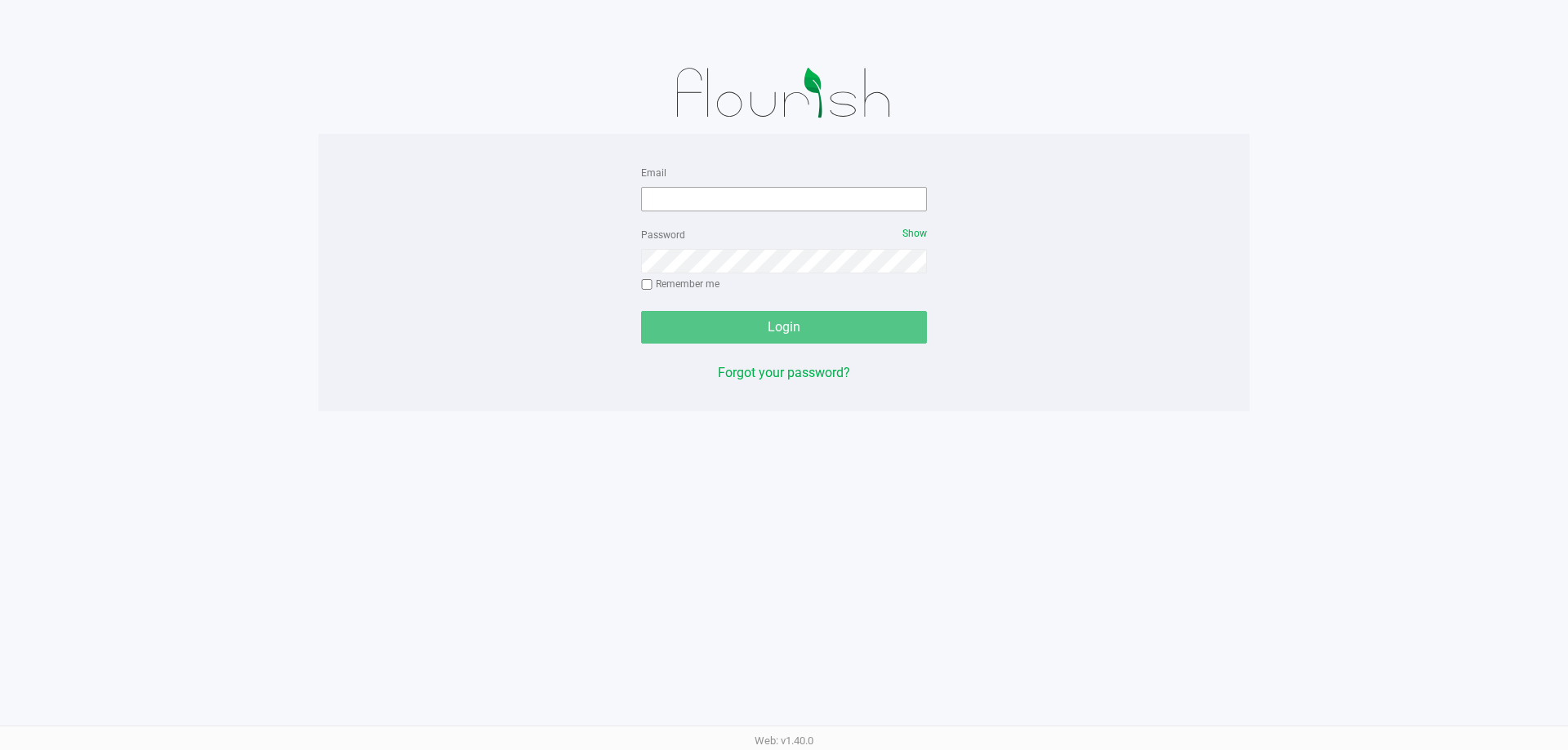
click at [703, 190] on div "Email" at bounding box center [783, 187] width 286 height 49
click at [701, 192] on input "Email" at bounding box center [783, 199] width 286 height 25
type input "[EMAIL_ADDRESS][DOMAIN_NAME]"
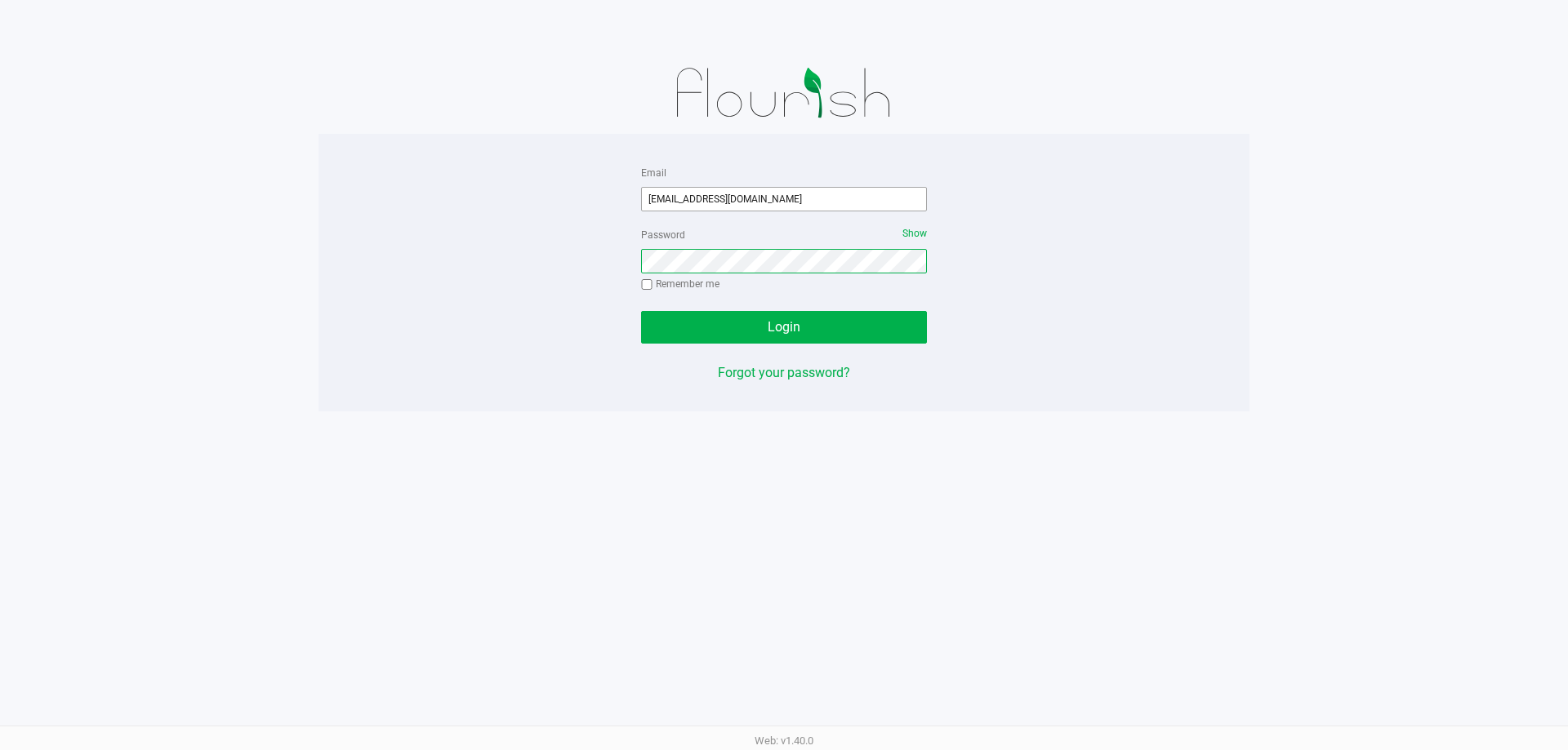
click at [641, 311] on button "Login" at bounding box center [783, 327] width 286 height 33
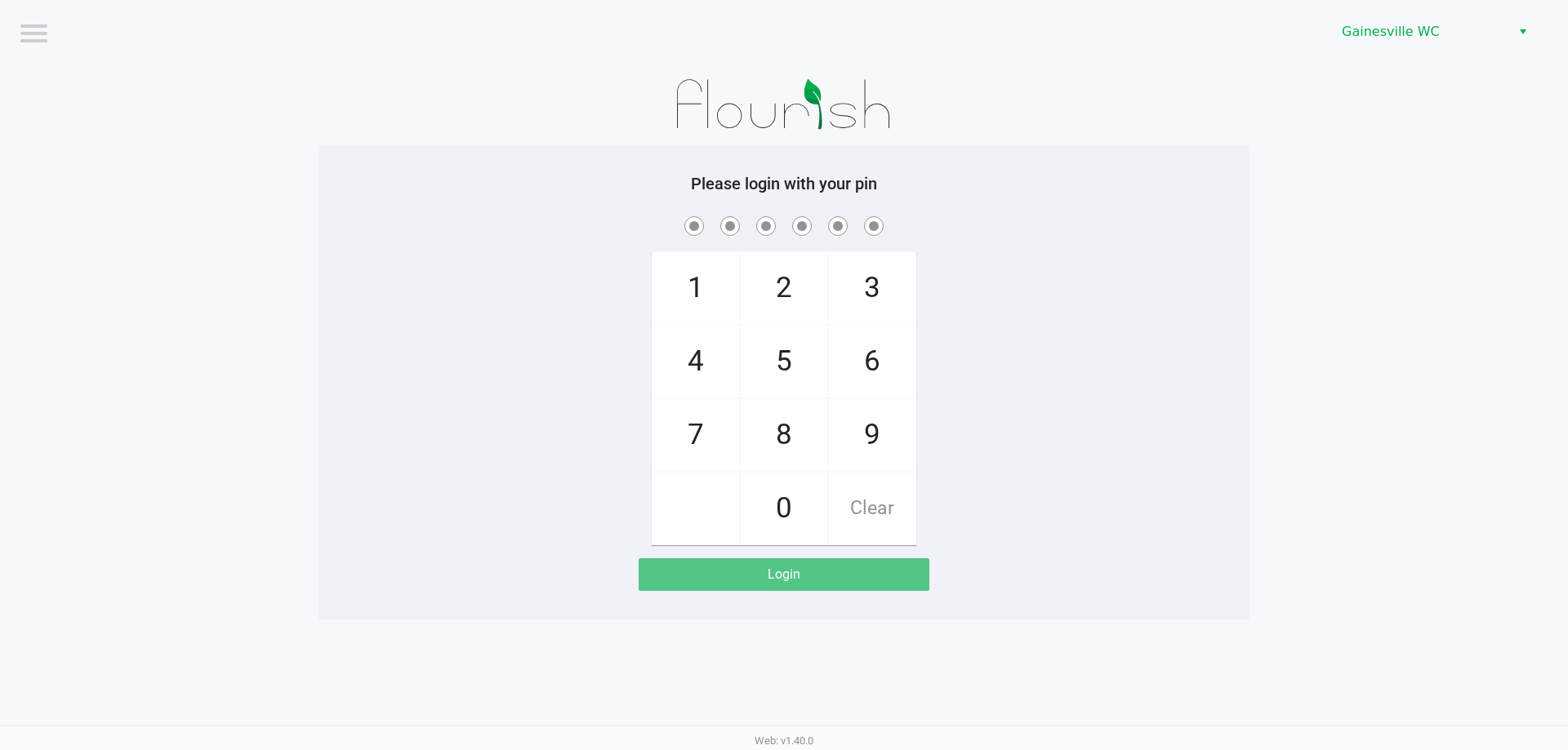
click at [1341, 437] on app-pos-login-wrapper "Logout Gainesville WC Please login with your pin 1 4 7 2 5 8 0 3 6 9 Clear Login" at bounding box center [784, 309] width 1568 height 620
checkbox input "true"
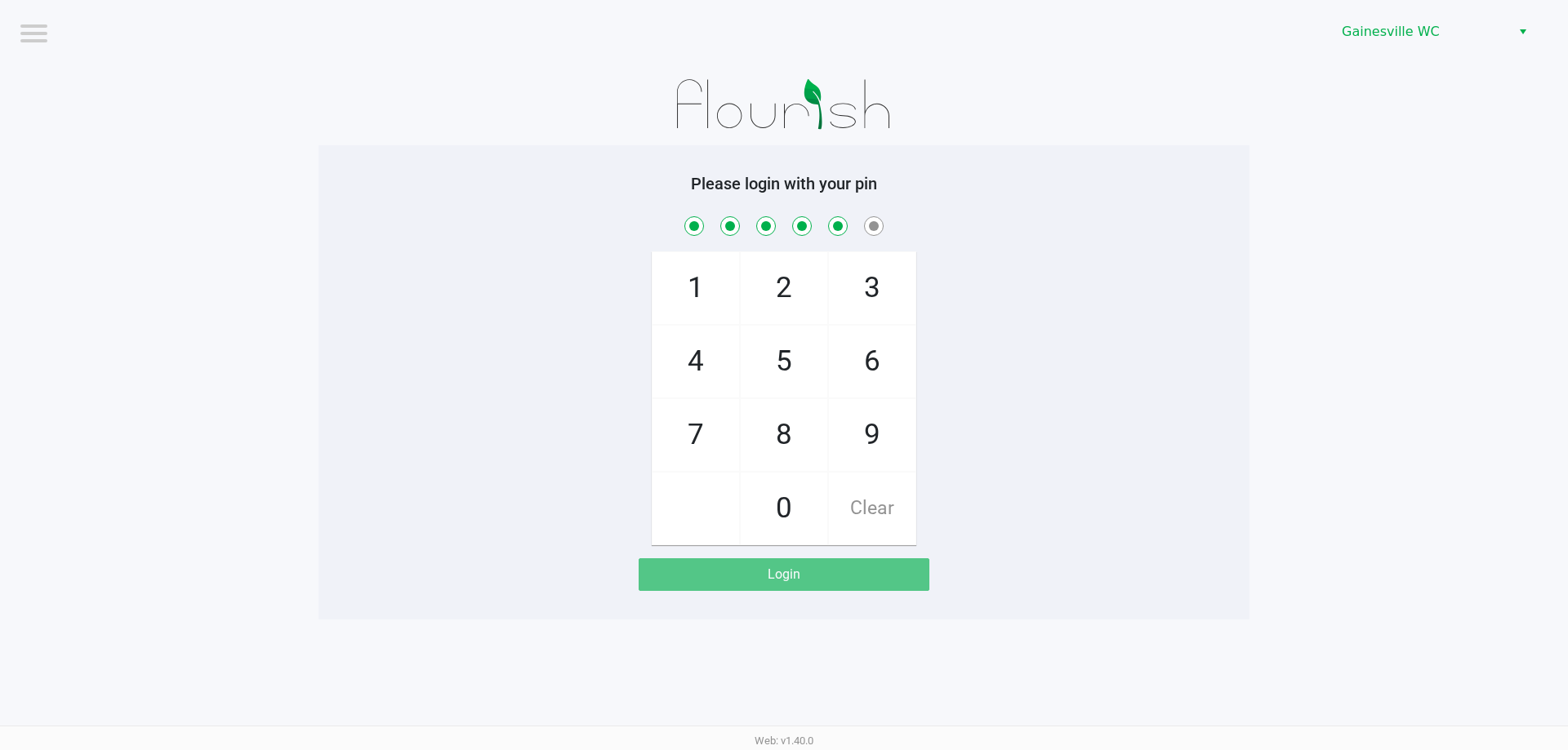
checkbox input "true"
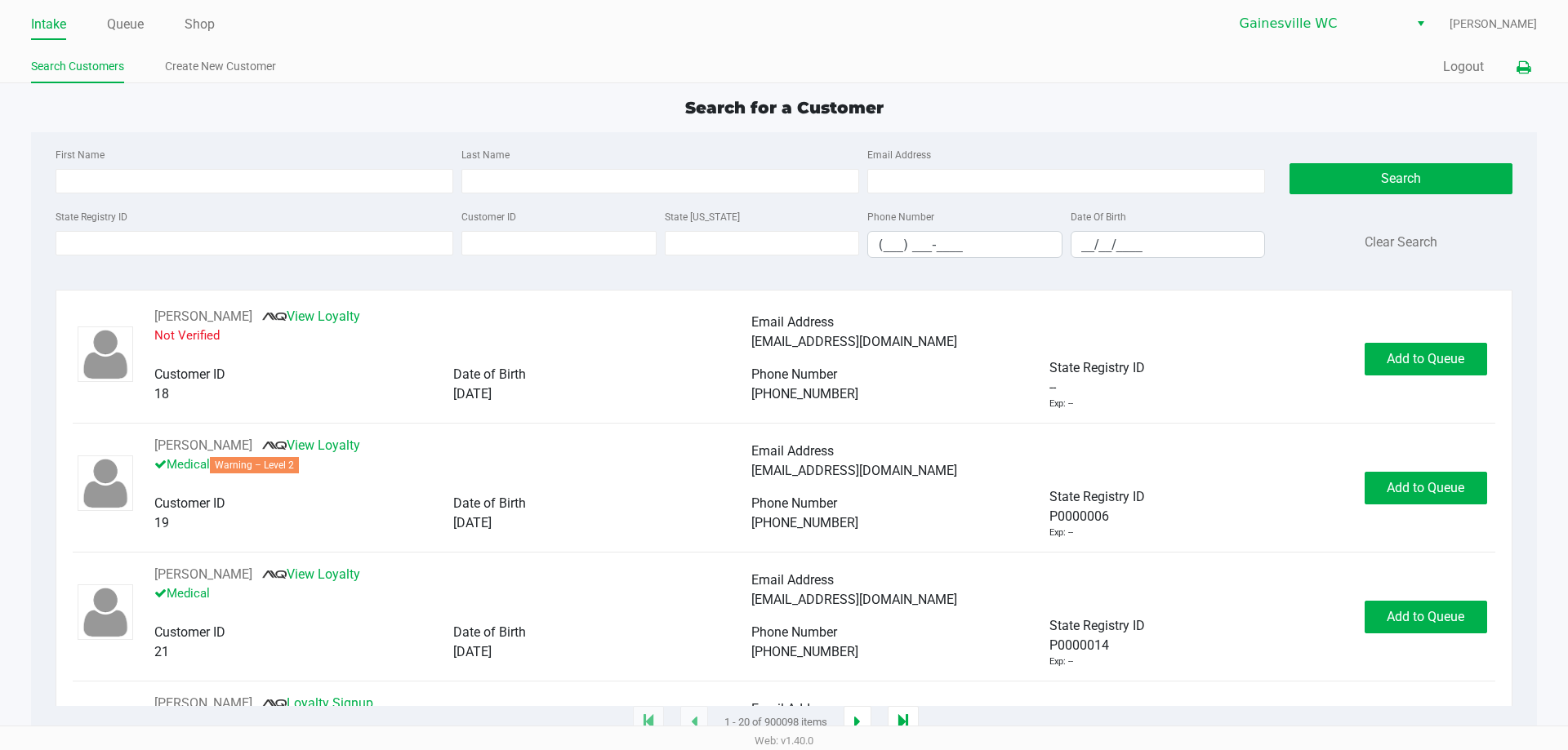
click at [1517, 62] on icon at bounding box center [1524, 68] width 14 height 12
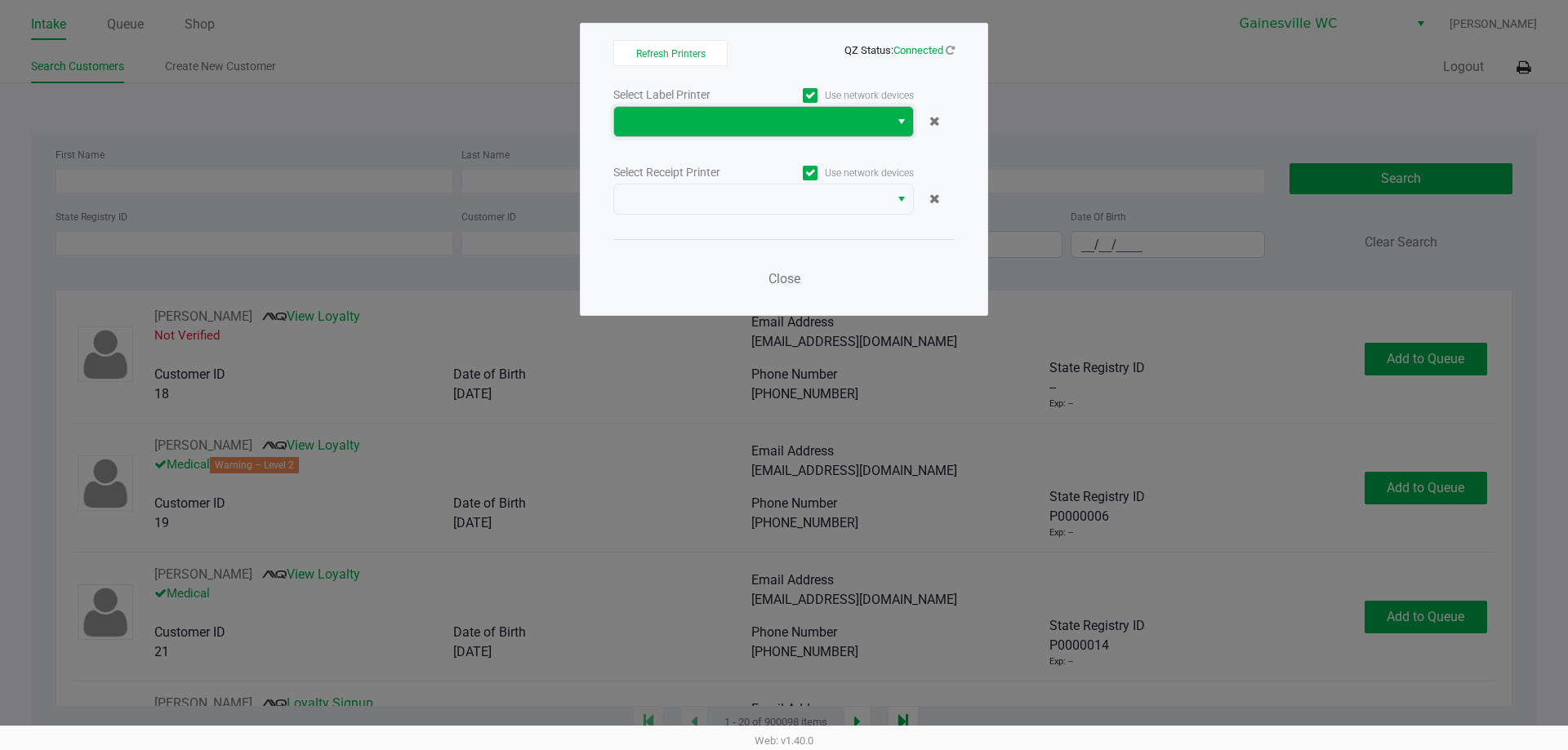
click at [870, 114] on span at bounding box center [751, 122] width 255 height 20
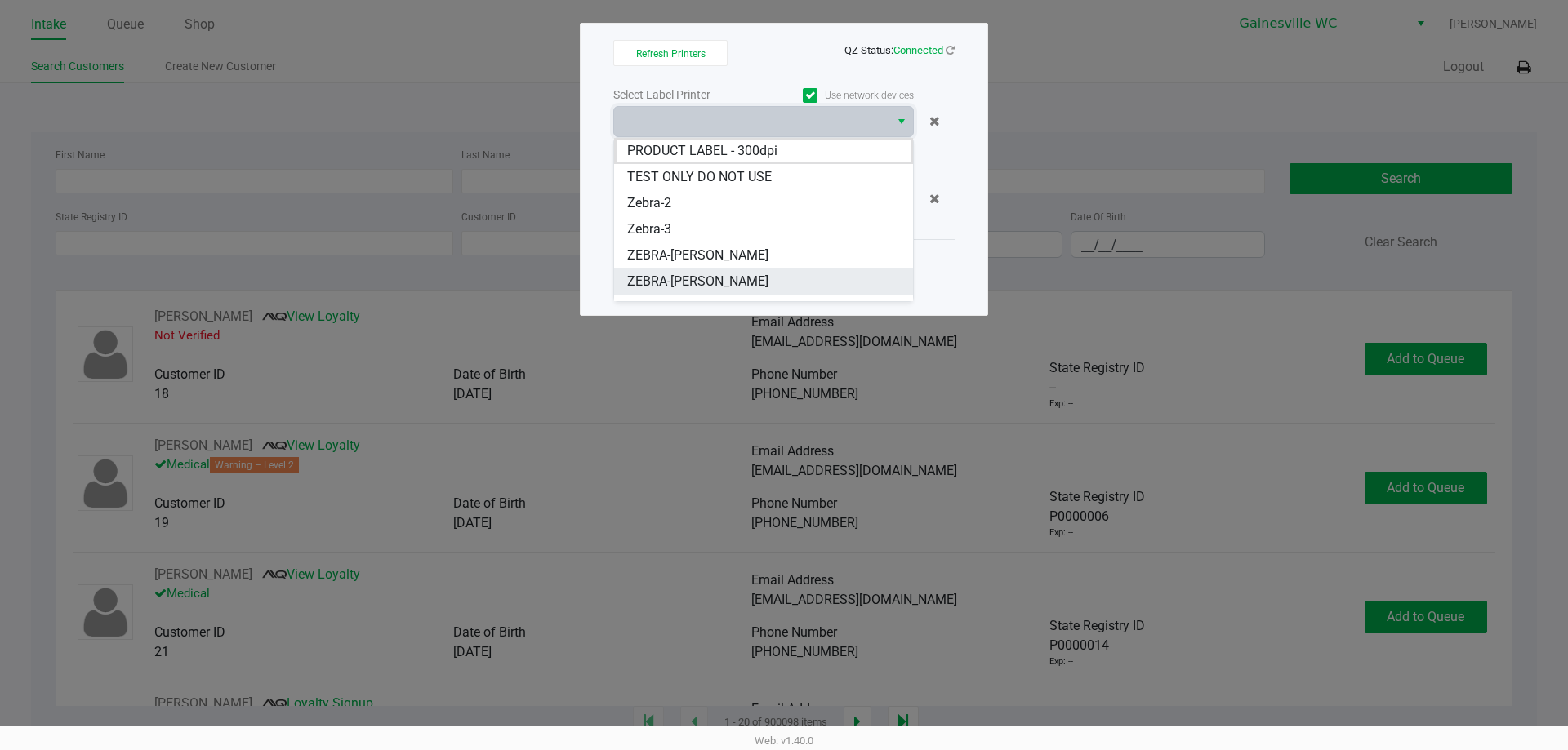
click at [670, 274] on span "ZEBRA-GARY-BARLOW" at bounding box center [697, 282] width 141 height 20
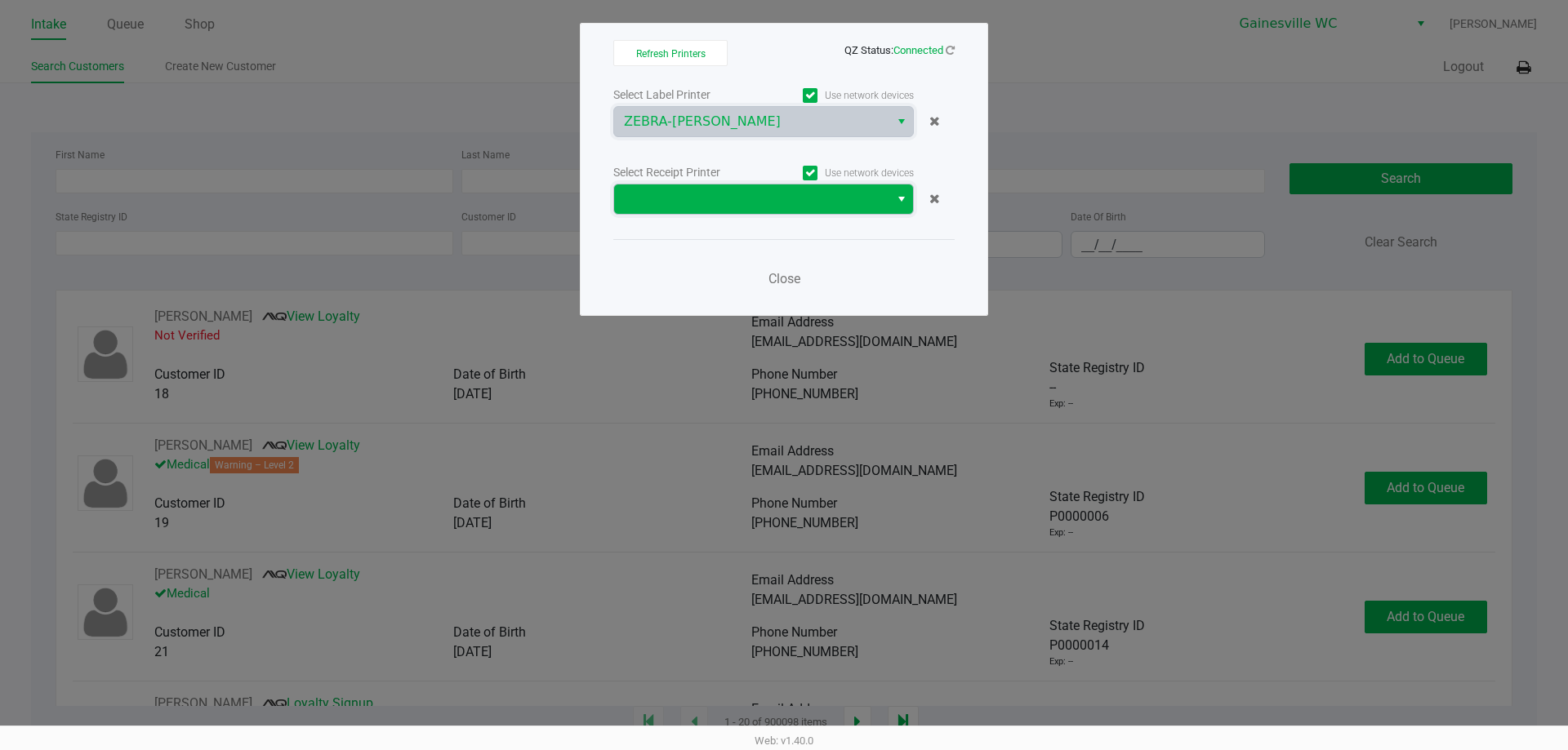
click at [684, 209] on span at bounding box center [751, 200] width 275 height 30
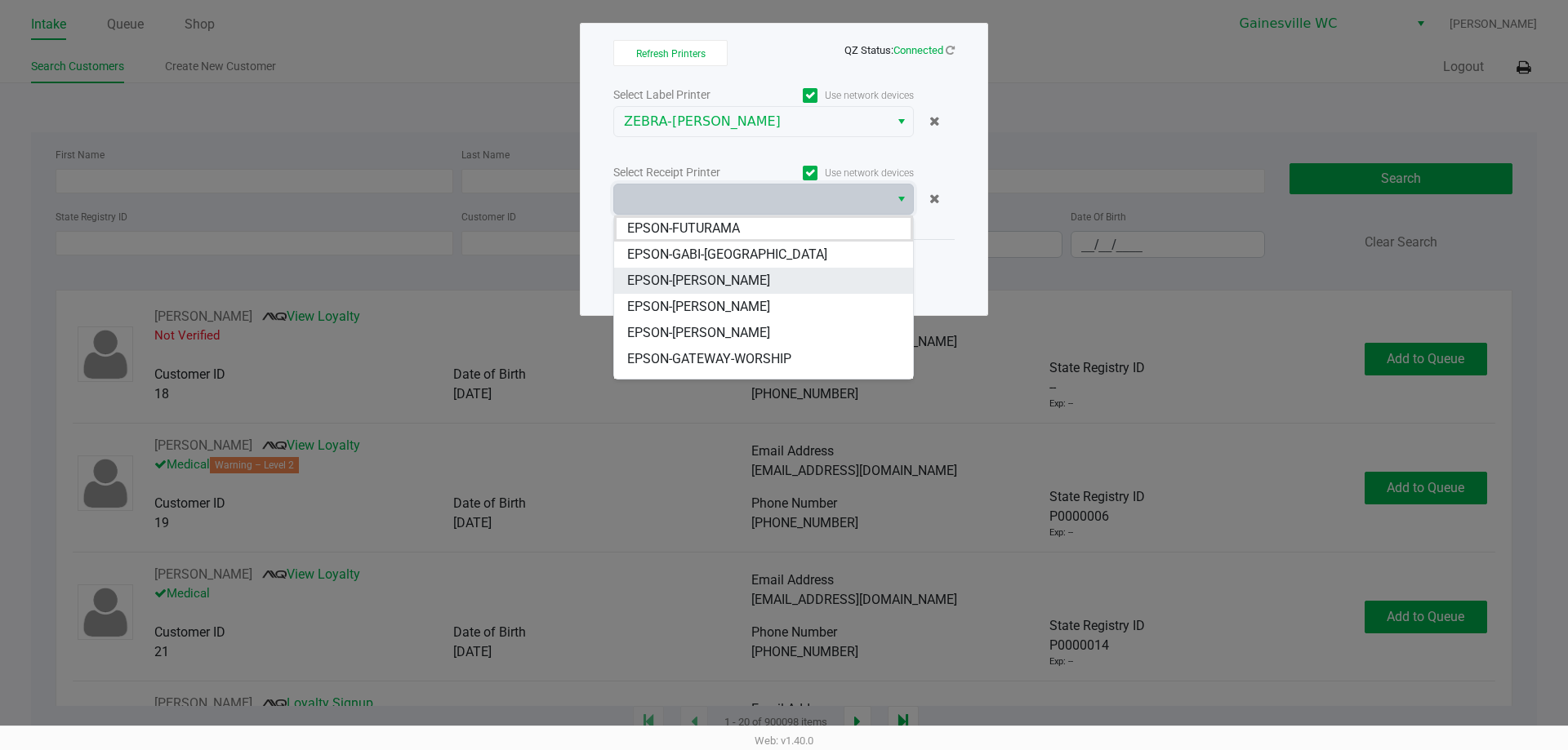
click at [713, 285] on span "EPSON-GARY-BARLOW" at bounding box center [698, 281] width 143 height 20
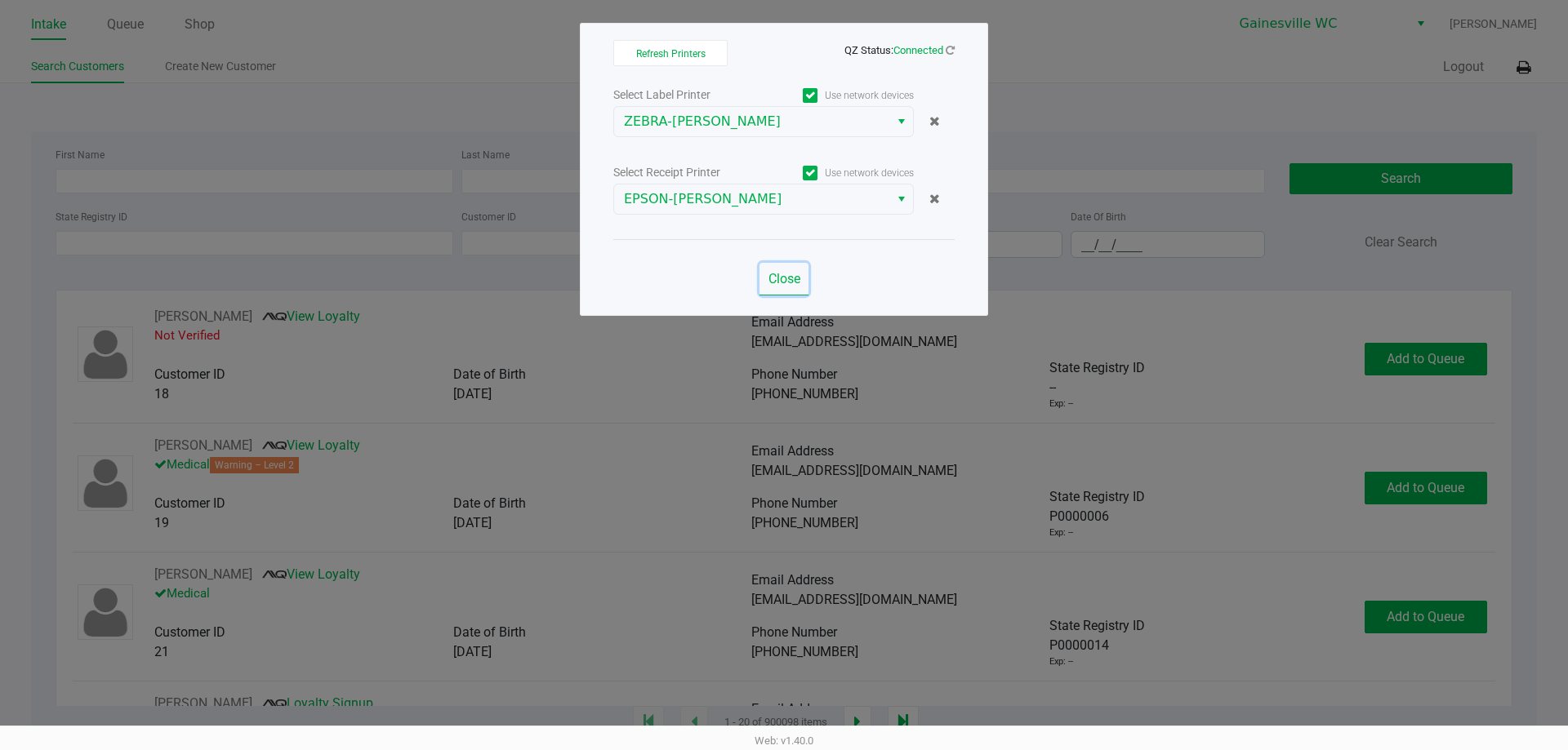
click at [776, 274] on span "Close" at bounding box center [784, 279] width 32 height 16
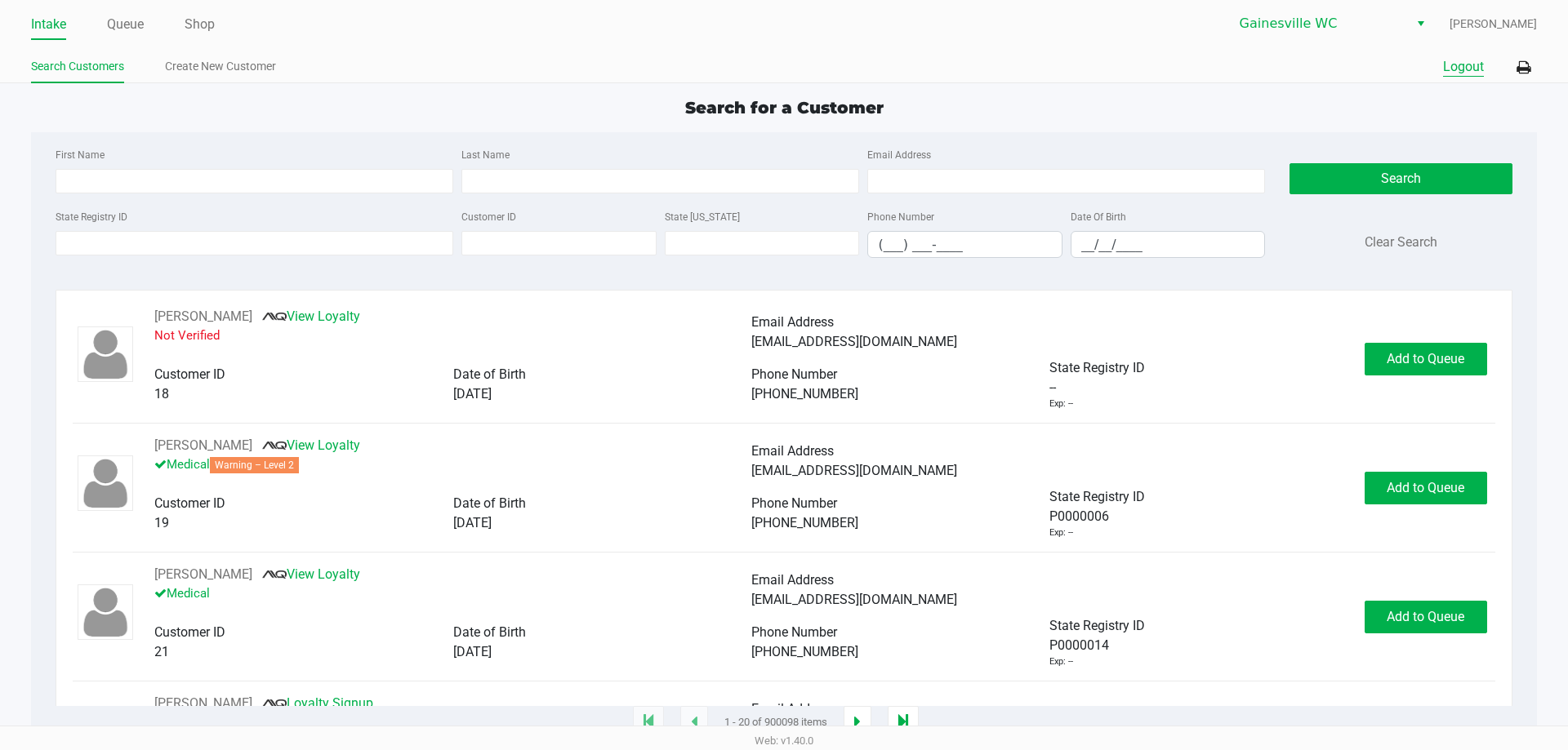
click at [1455, 65] on button "Logout" at bounding box center [1462, 67] width 41 height 20
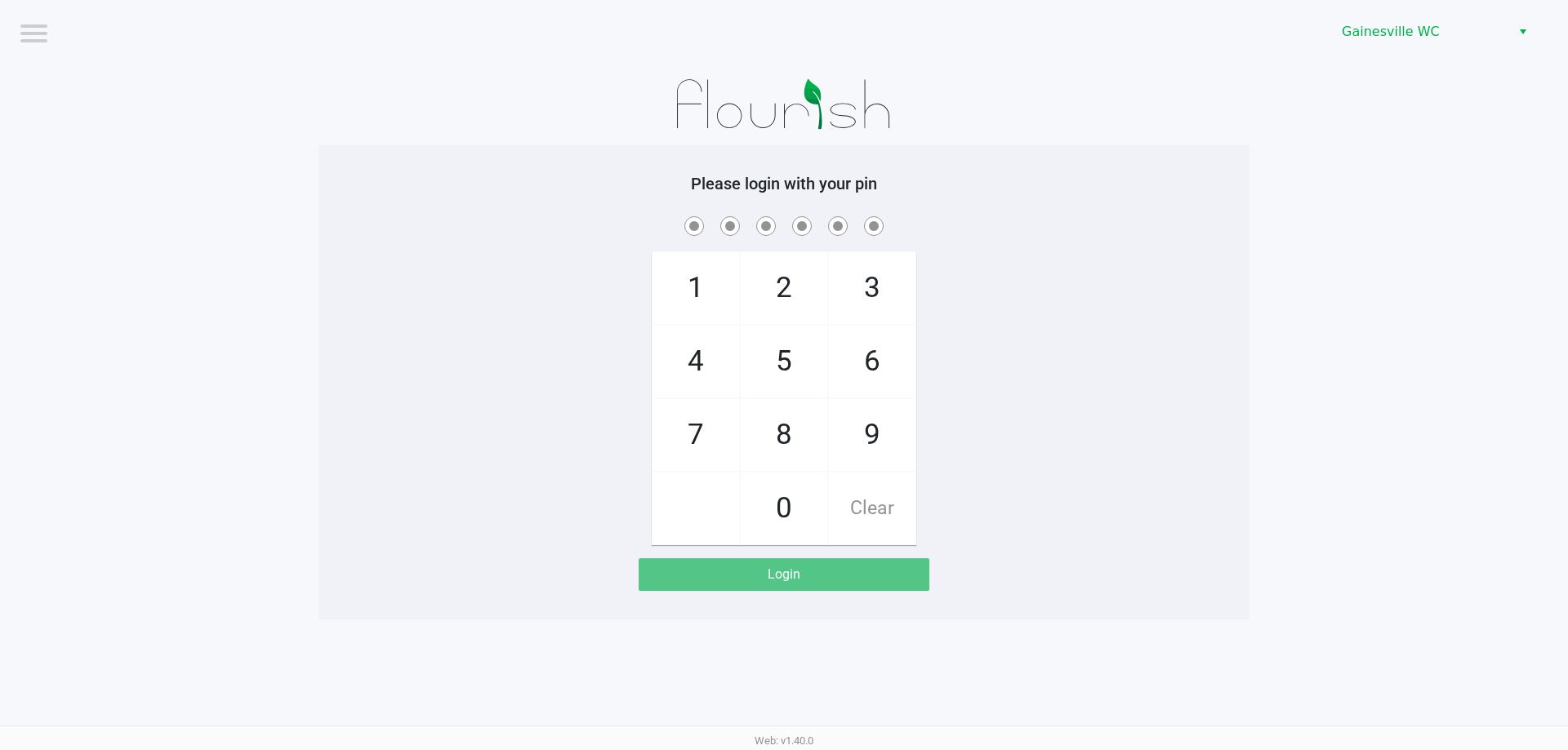
click at [264, 195] on app-pos-login-wrapper "Logout Gainesville WC Please login with your pin 1 4 7 2 5 8 0 3 6 9 Clear Login" at bounding box center [784, 309] width 1568 height 620
